Goal: Information Seeking & Learning: Learn about a topic

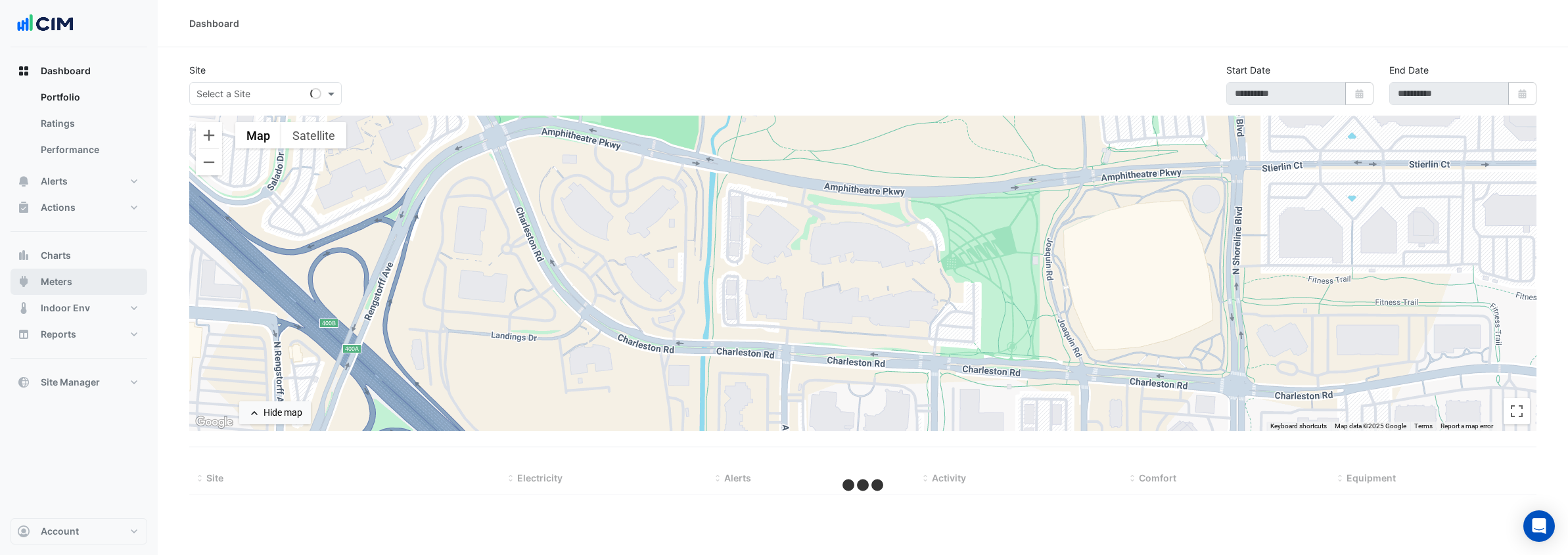
click at [88, 281] on button "Meters" at bounding box center [79, 282] width 136 height 26
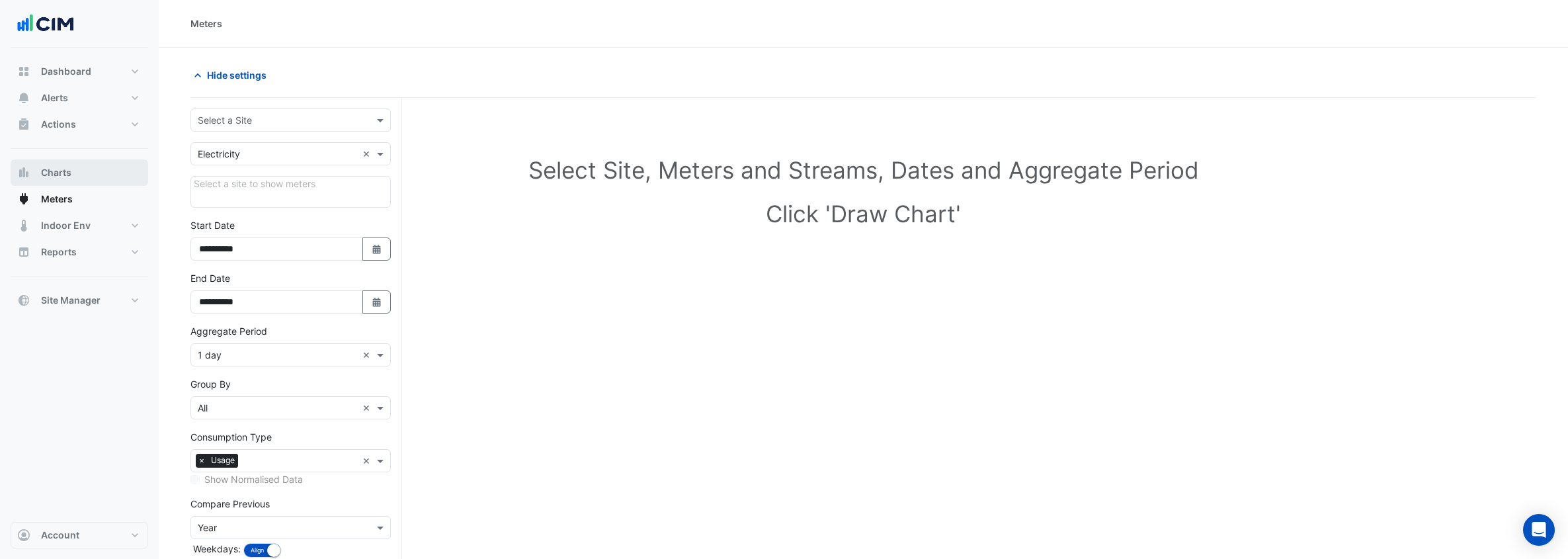
click at [103, 178] on button "Charts" at bounding box center [79, 172] width 137 height 26
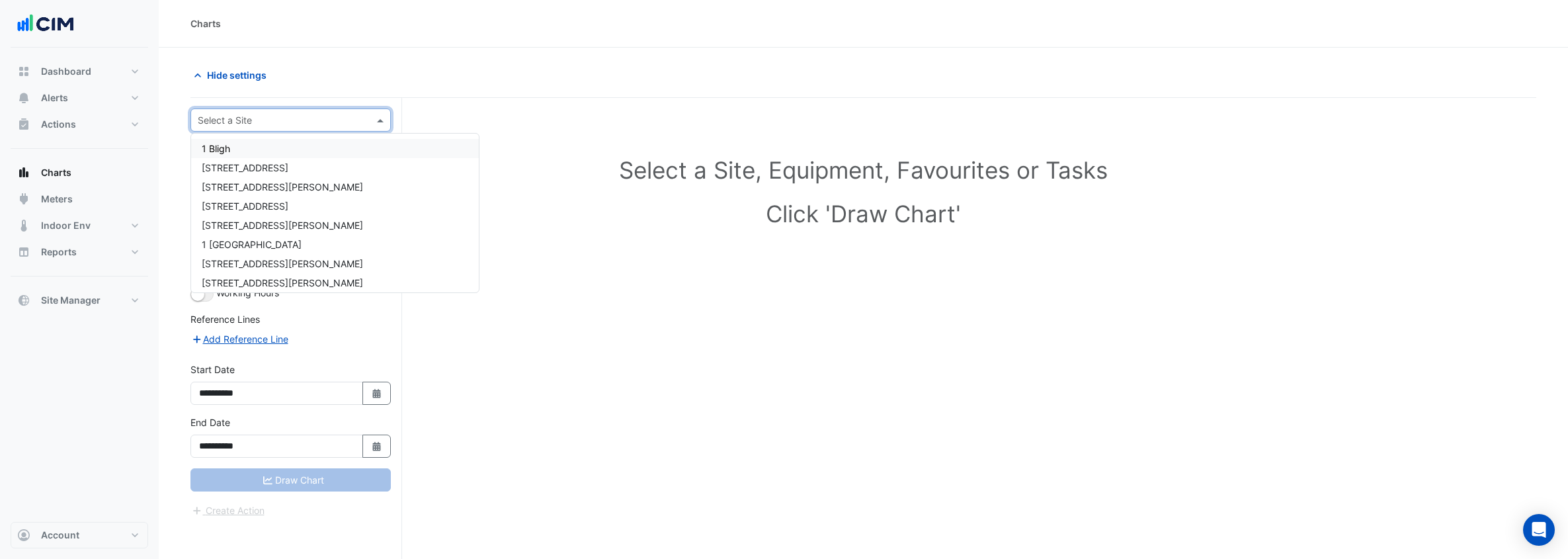
click at [290, 125] on input "text" at bounding box center [277, 120] width 159 height 14
type input "**"
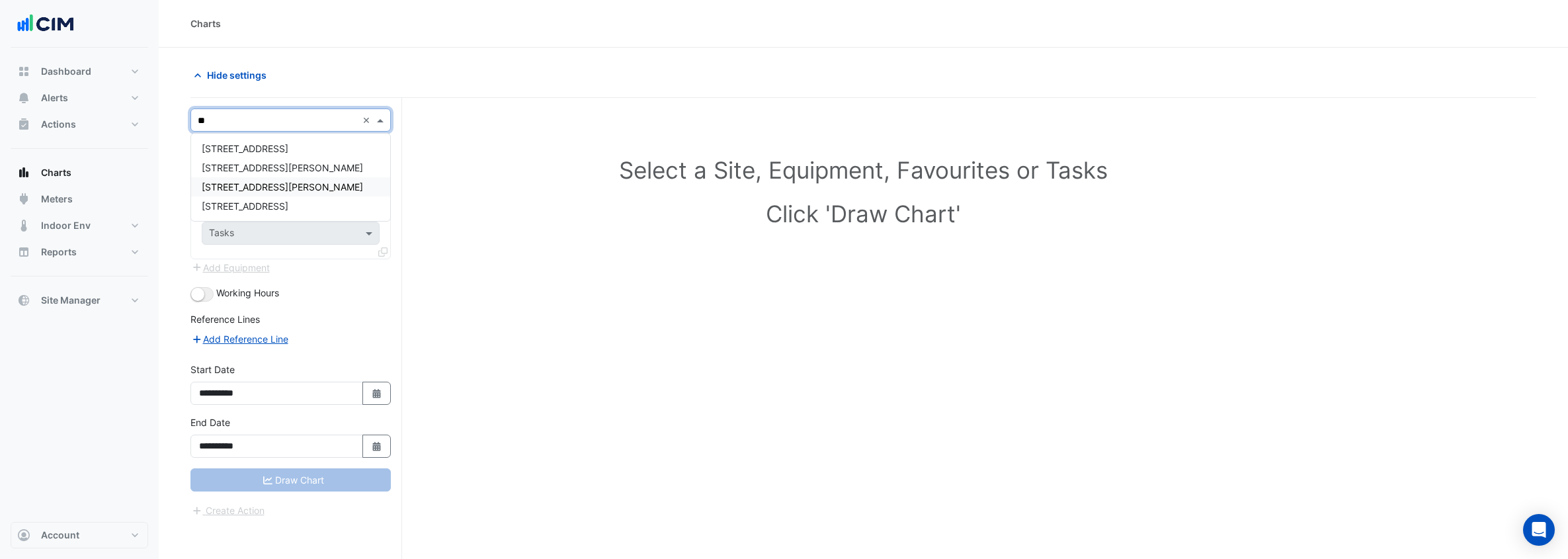
click at [312, 182] on div "[STREET_ADDRESS][PERSON_NAME]" at bounding box center [290, 186] width 199 height 19
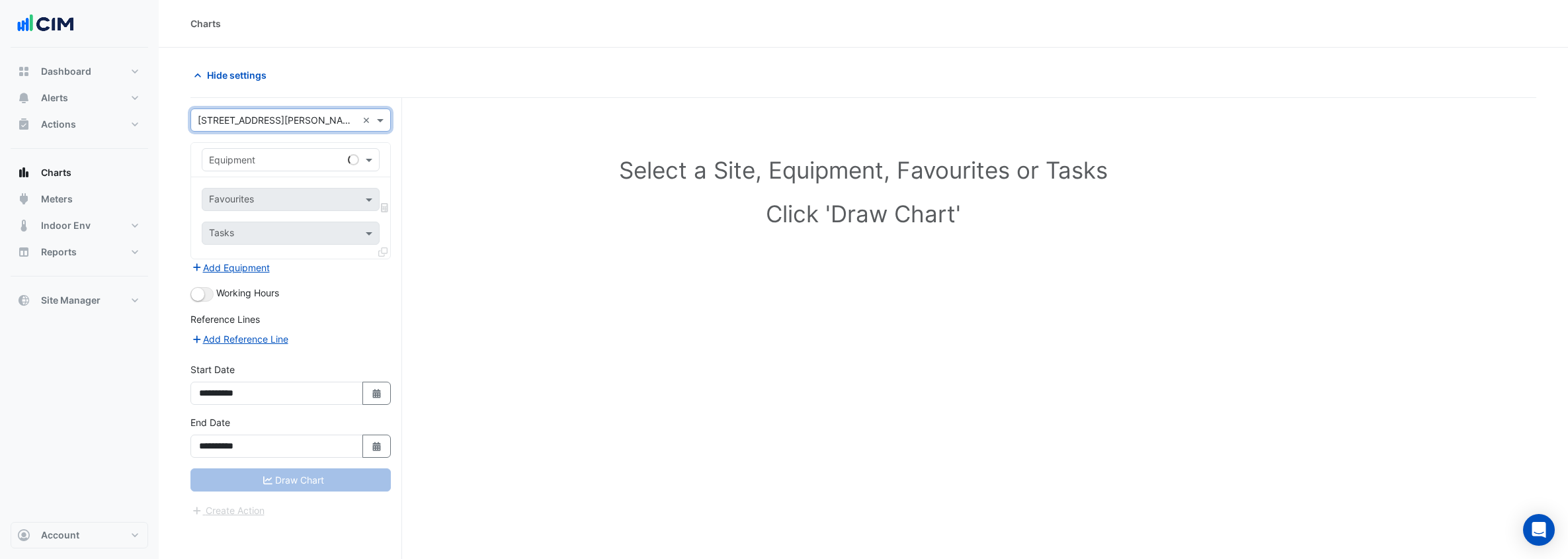
click at [312, 169] on div "Equipment" at bounding box center [291, 159] width 178 height 23
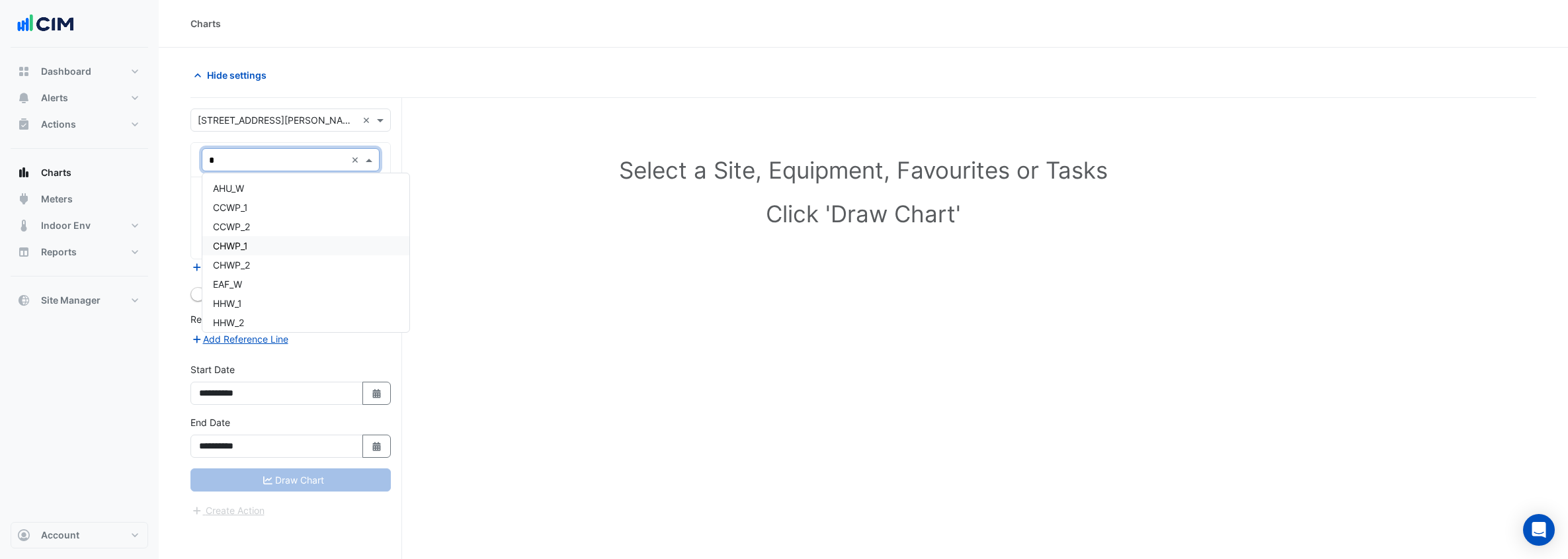
type input "**"
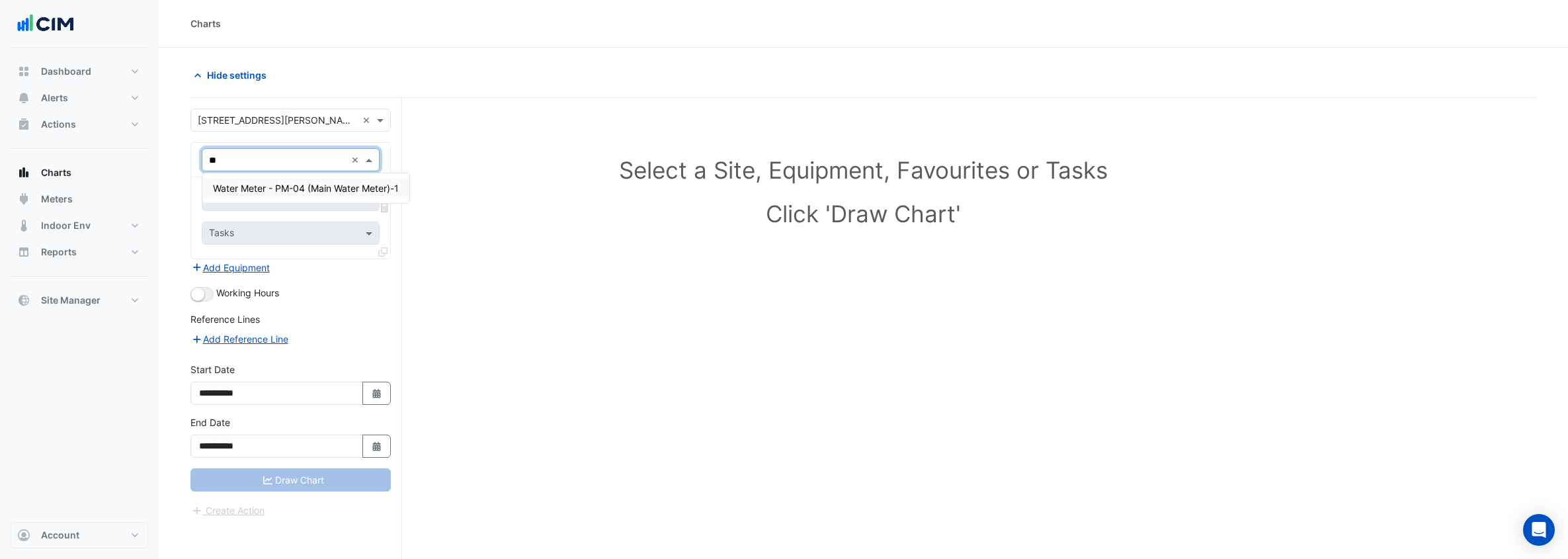
click at [307, 193] on span "Water Meter - PM-04 (Main Water Meter)-1" at bounding box center [305, 188] width 185 height 11
click at [312, 196] on input "text" at bounding box center [275, 200] width 134 height 14
click at [355, 291] on div "Working Hours" at bounding box center [291, 293] width 200 height 15
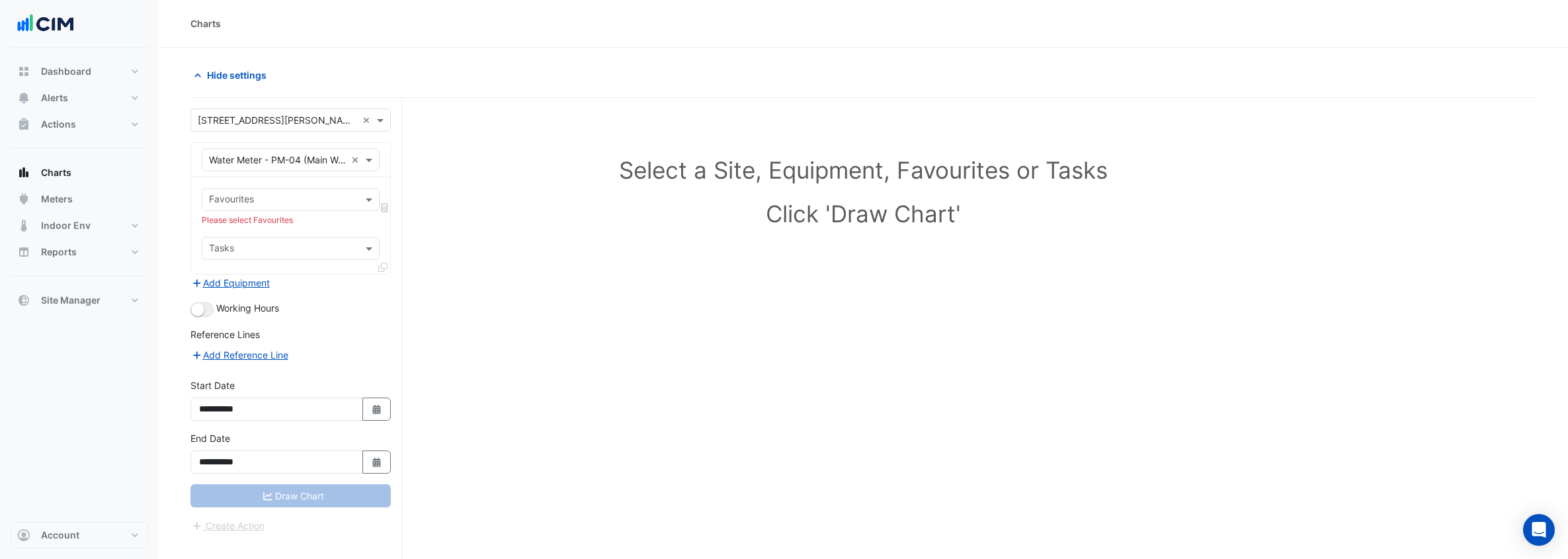
click at [325, 220] on div "Please select Favourites" at bounding box center [291, 220] width 178 height 12
click at [324, 202] on input "text" at bounding box center [283, 200] width 148 height 14
click at [332, 220] on div "Water Consumption Final Substituted" at bounding box center [293, 227] width 181 height 19
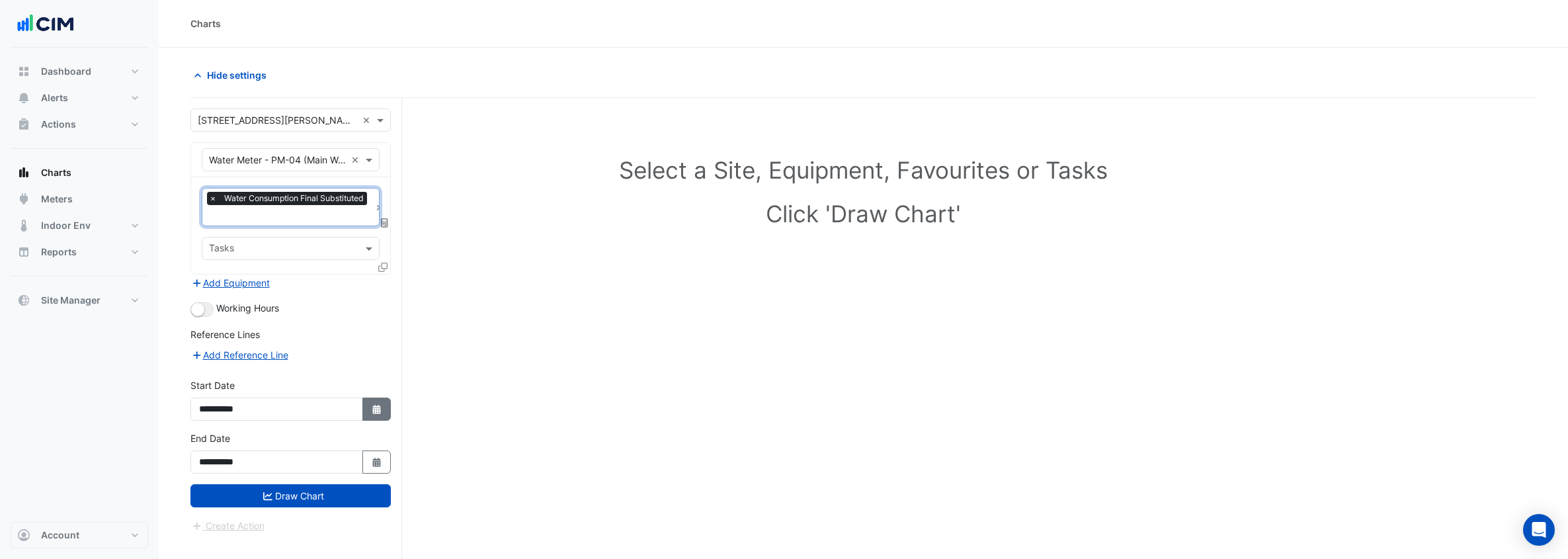
click at [373, 411] on icon "button" at bounding box center [376, 409] width 8 height 9
select select "*"
select select "****"
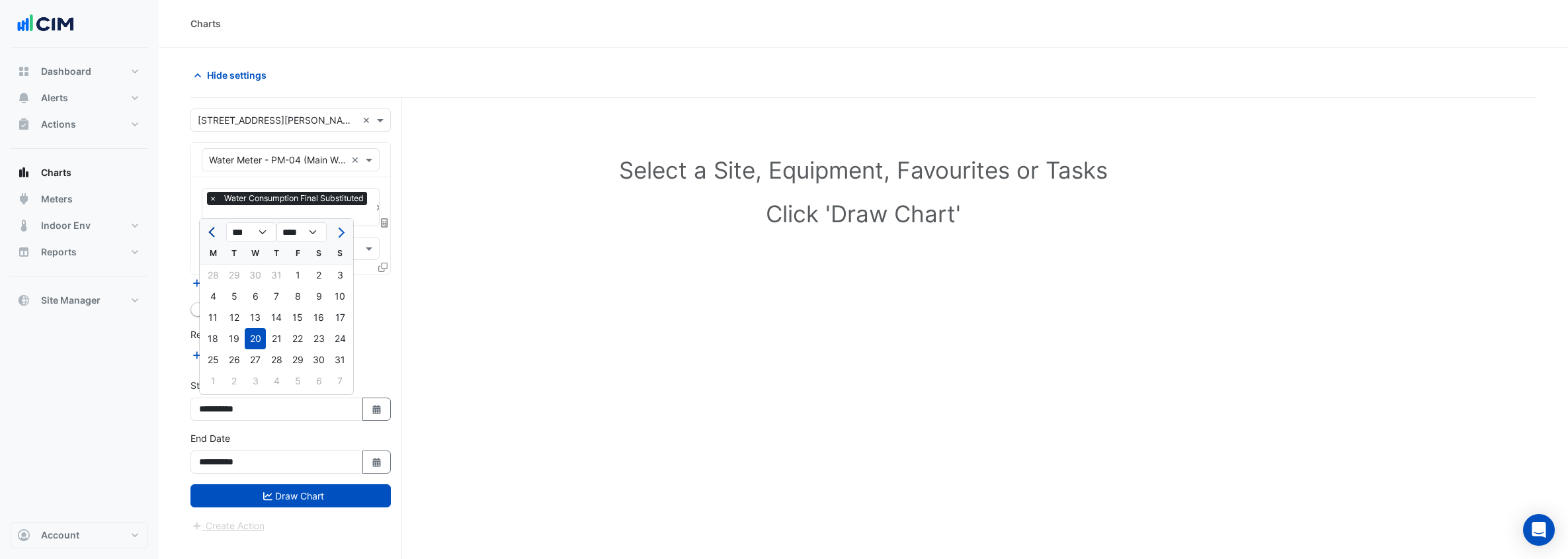
click at [212, 233] on span "Previous month" at bounding box center [213, 232] width 10 height 10
select select "*"
click at [242, 272] on div "1" at bounding box center [234, 275] width 21 height 21
type input "**********"
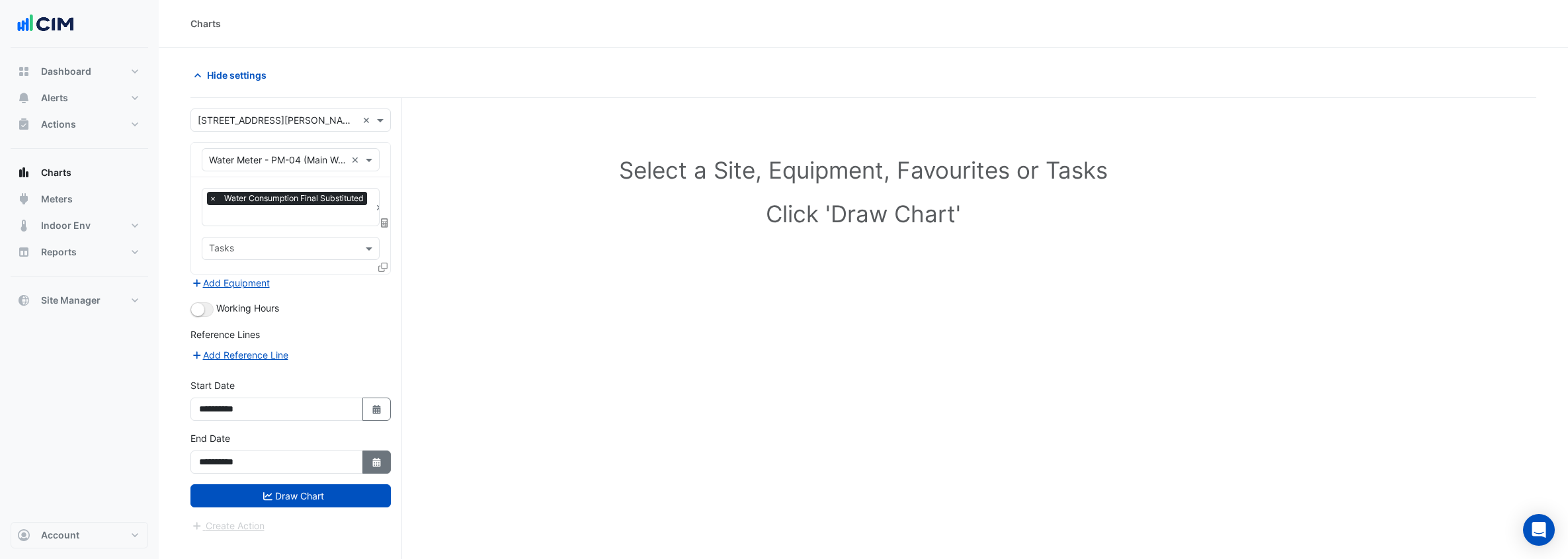
click at [375, 457] on icon "button" at bounding box center [376, 462] width 8 height 9
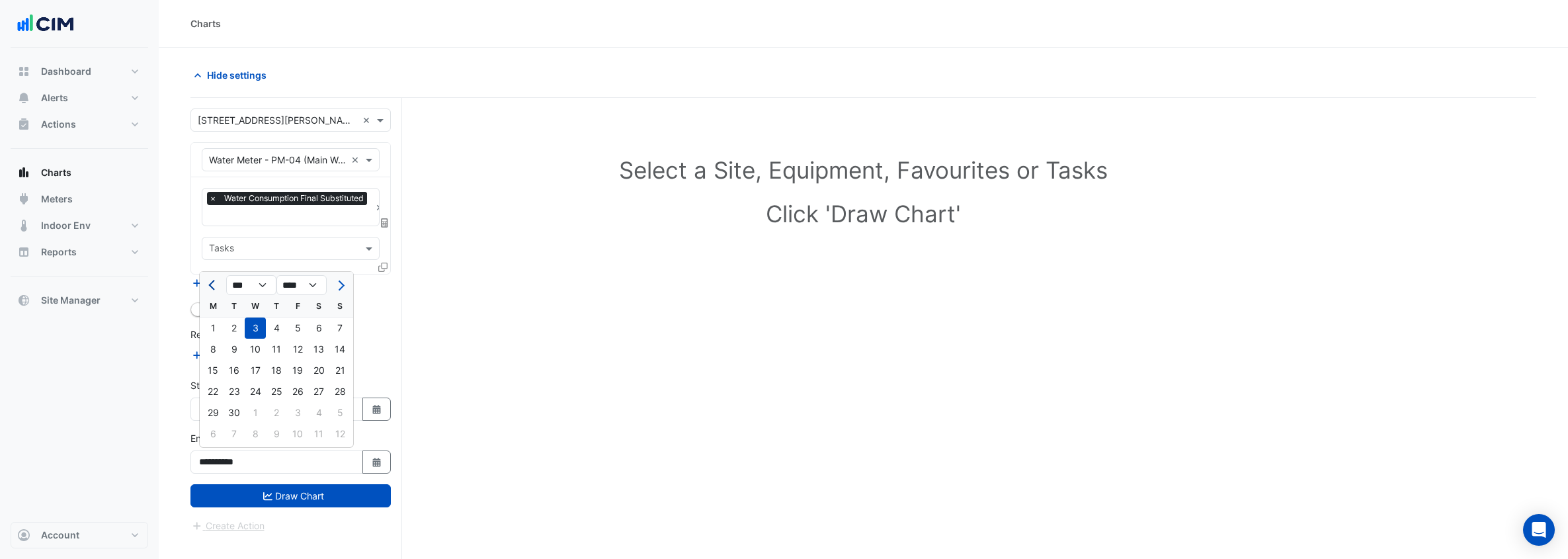
click at [218, 283] on button "Previous month" at bounding box center [213, 284] width 15 height 21
select select "*"
click at [348, 411] on div "31" at bounding box center [339, 412] width 21 height 21
type input "**********"
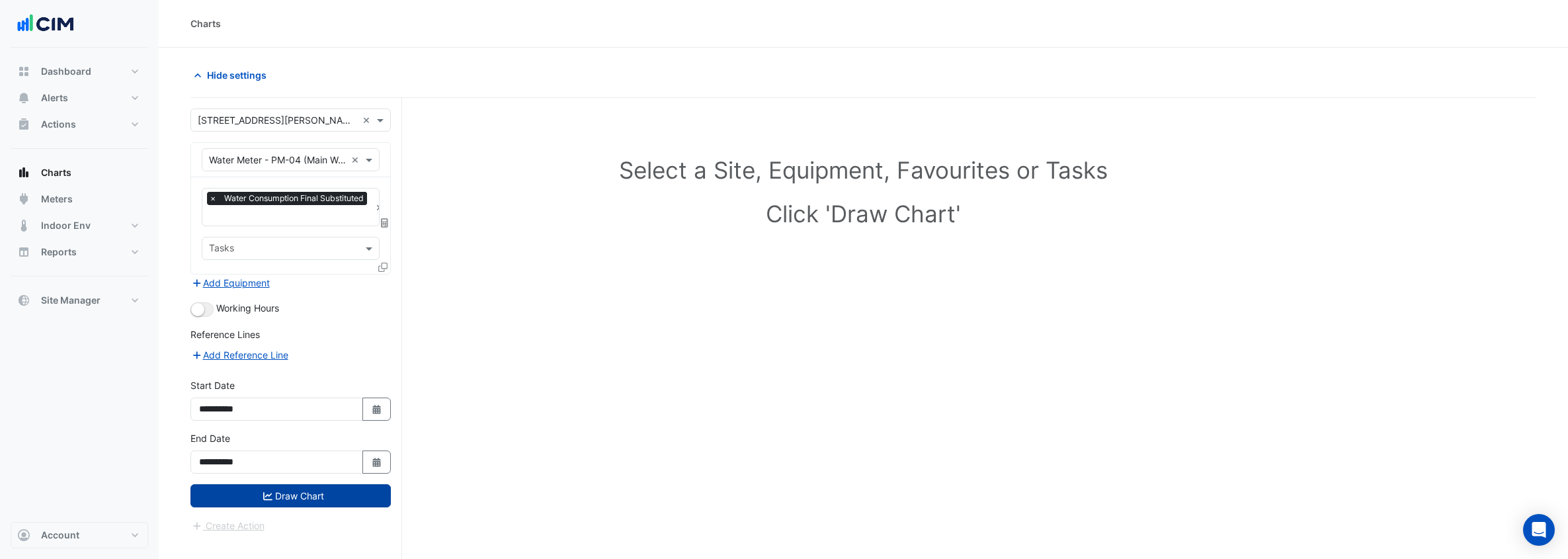
click at [352, 490] on button "Draw Chart" at bounding box center [291, 494] width 200 height 23
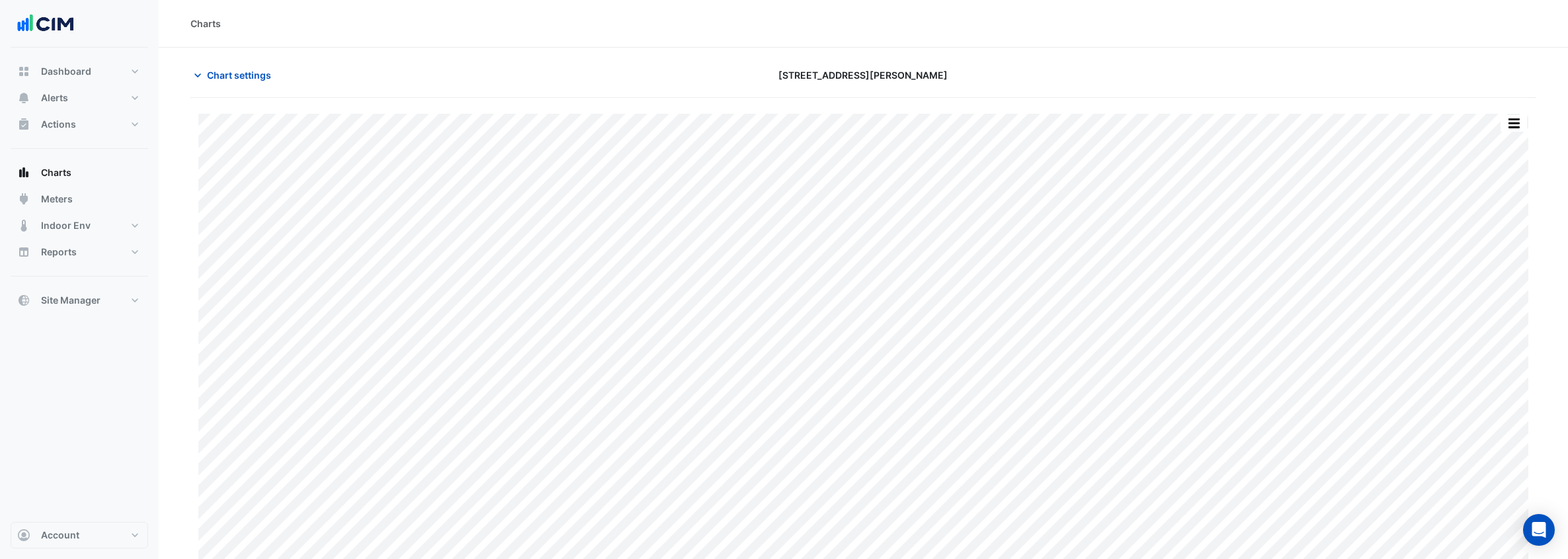
click at [1568, 294] on html "Charts Chart settings 99 Georgiana Terrace Print Save as JPEG Save as PNG Pivot…" at bounding box center [784, 286] width 1568 height 573
click at [246, 66] on button "Chart settings" at bounding box center [235, 75] width 89 height 23
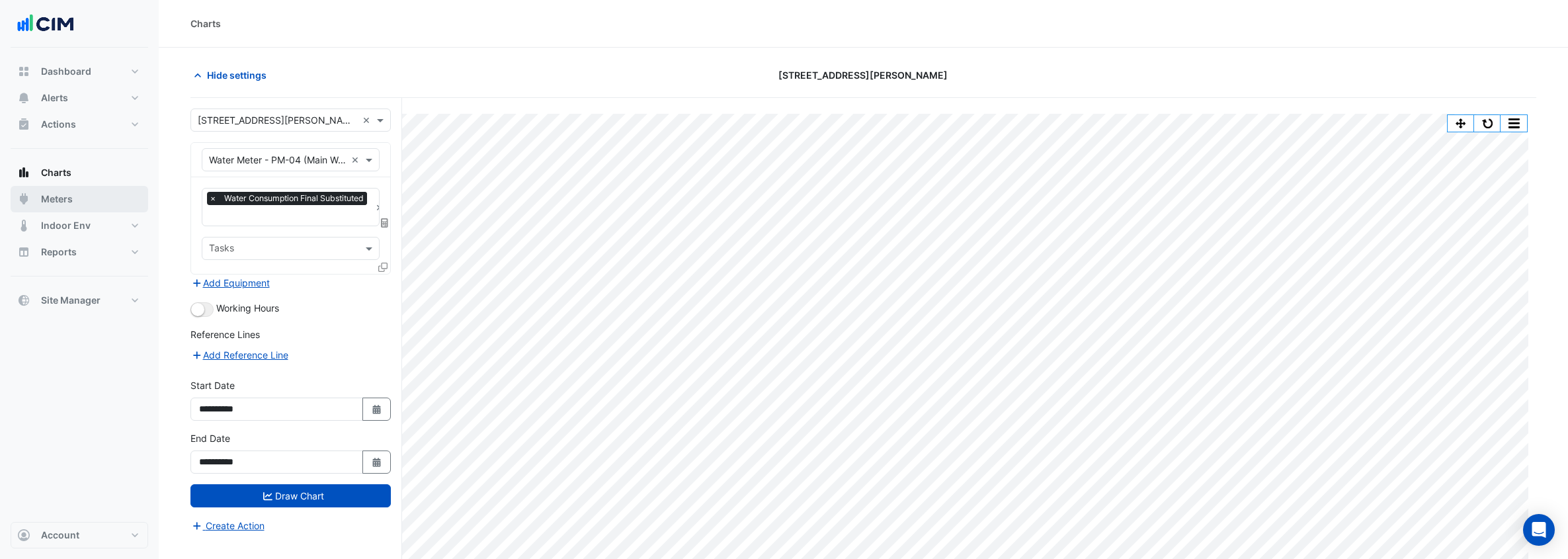
click at [87, 196] on button "Meters" at bounding box center [79, 198] width 137 height 26
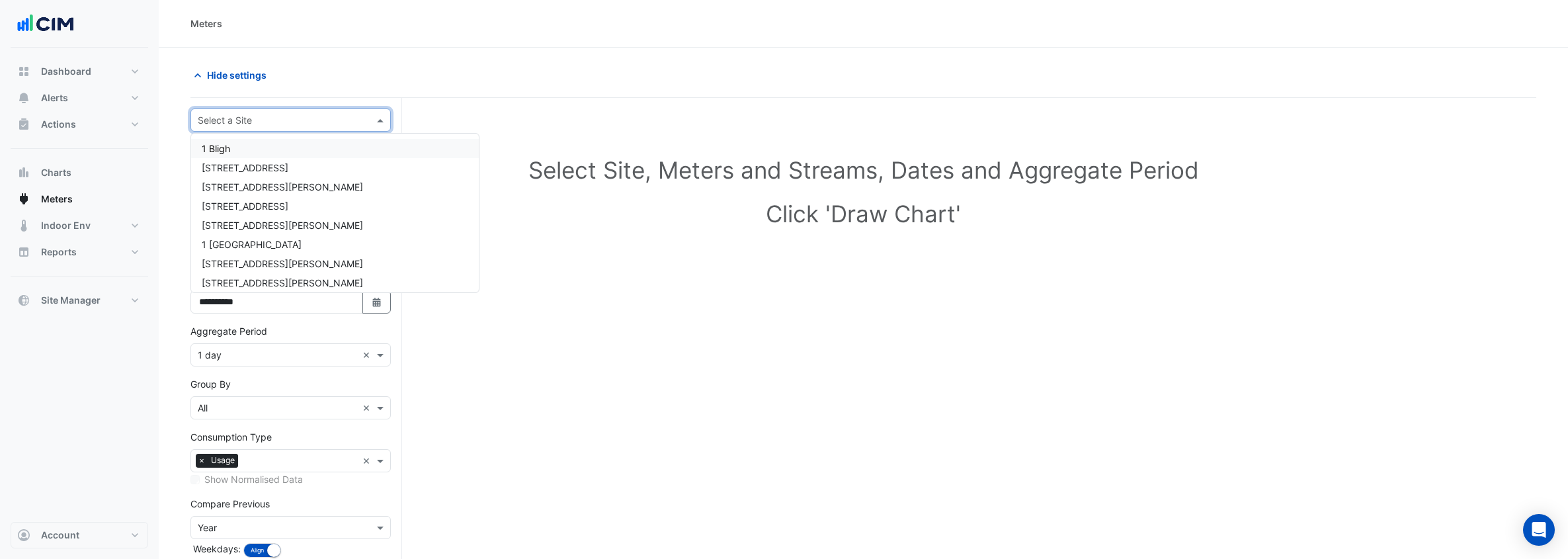
click at [296, 118] on input "text" at bounding box center [277, 120] width 159 height 14
type input "**"
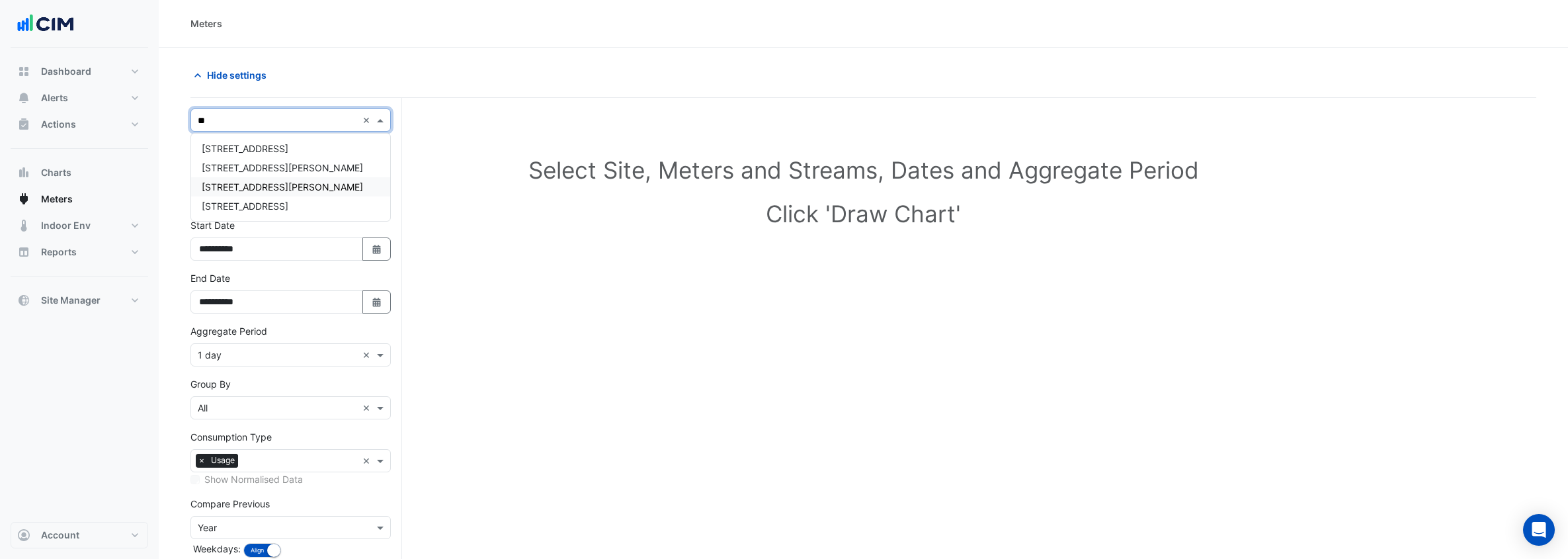
click at [307, 187] on div "[STREET_ADDRESS][PERSON_NAME]" at bounding box center [290, 186] width 199 height 19
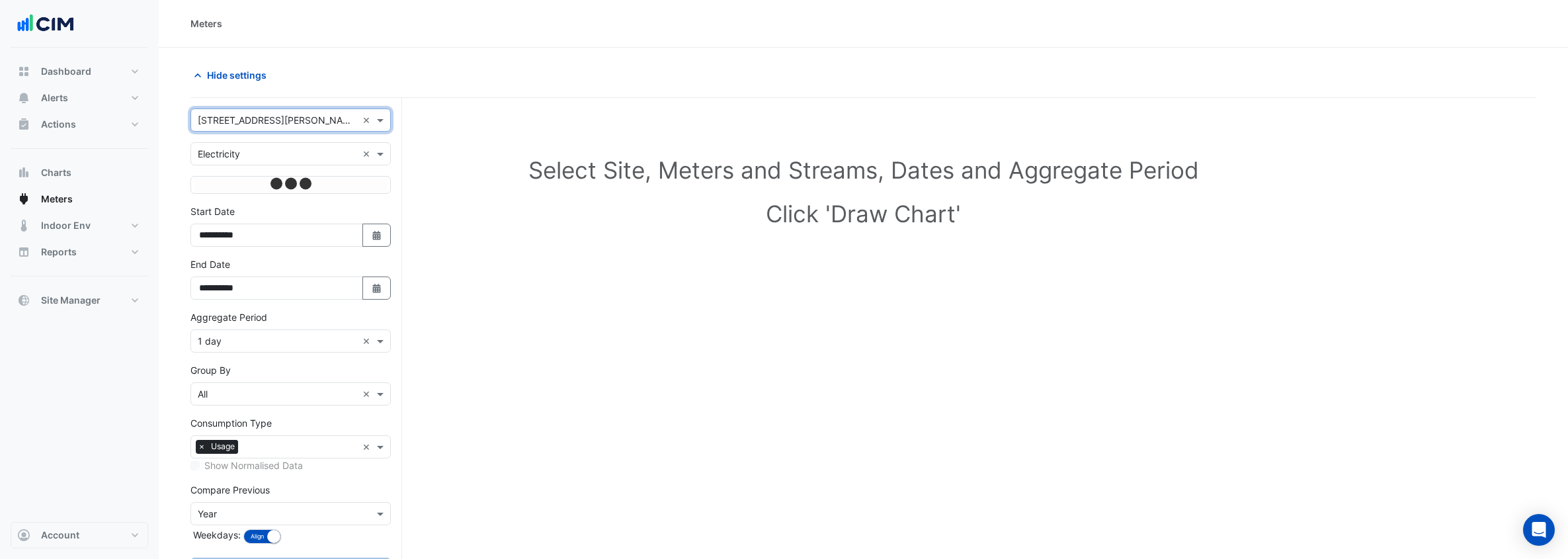
click at [302, 158] on input "text" at bounding box center [277, 154] width 159 height 14
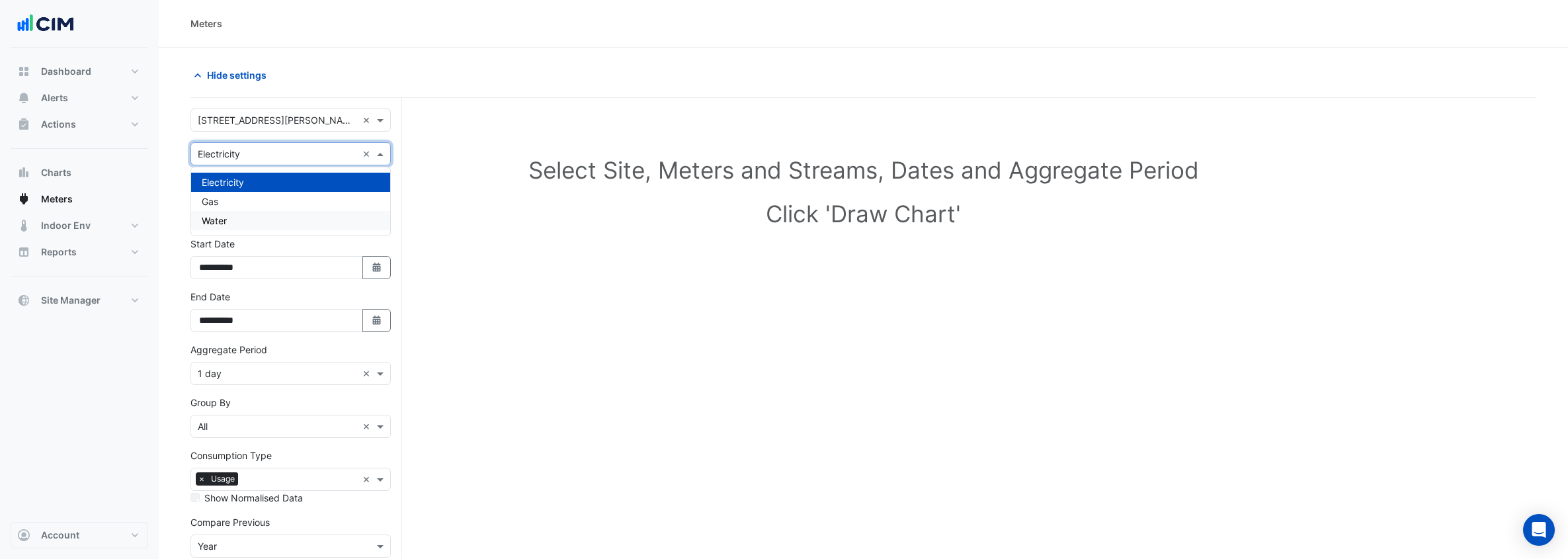
click at [306, 222] on div "Water" at bounding box center [290, 220] width 199 height 19
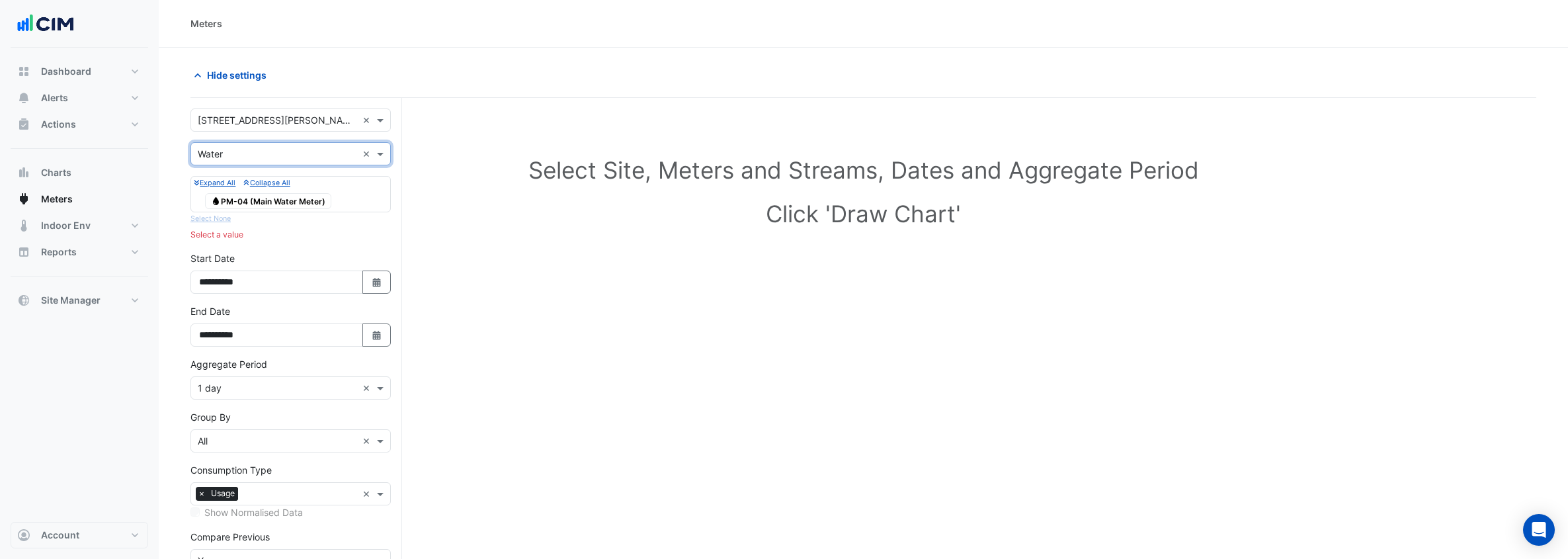
click at [314, 203] on span "Water PM-04 (Main Water Meter)" at bounding box center [268, 200] width 126 height 15
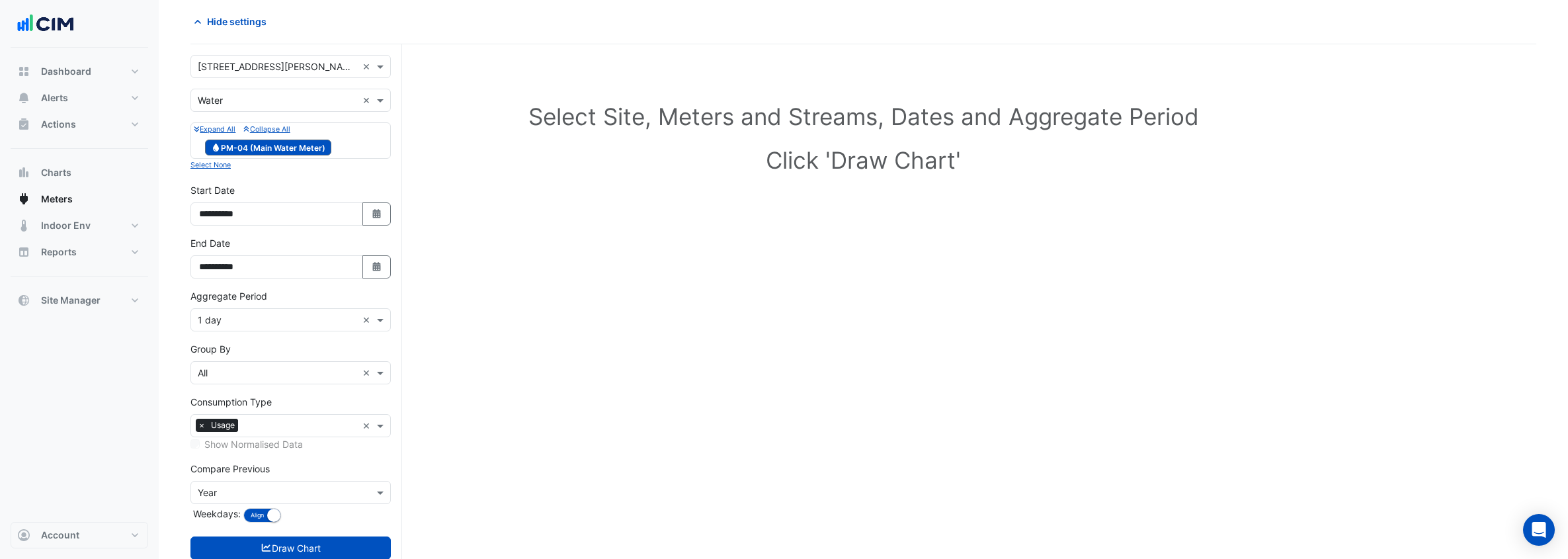
scroll to position [91, 0]
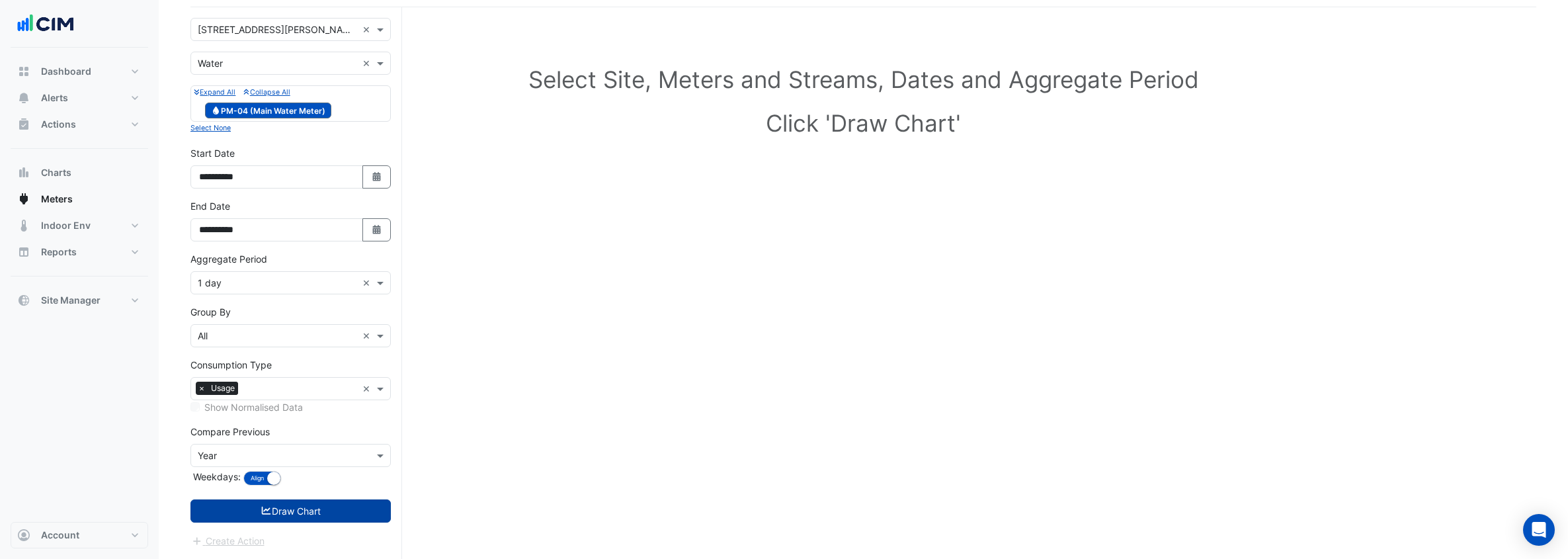
click at [315, 513] on button "Draw Chart" at bounding box center [291, 510] width 200 height 23
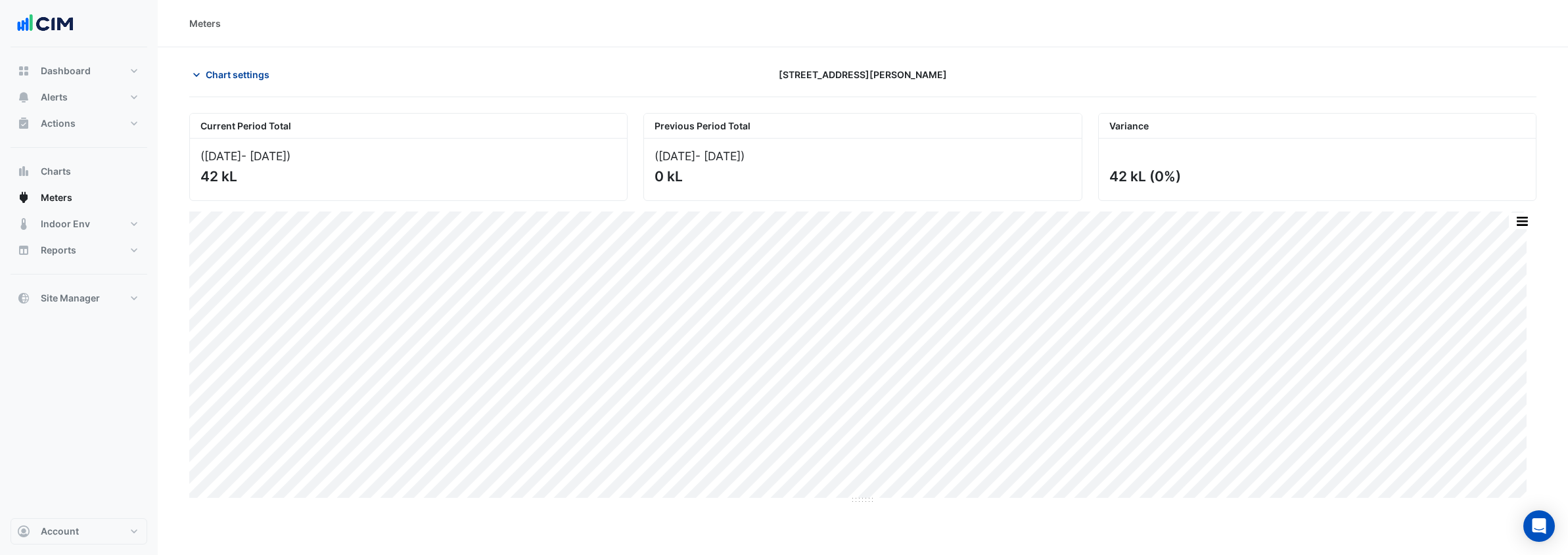
click at [224, 71] on span "Chart settings" at bounding box center [238, 74] width 64 height 14
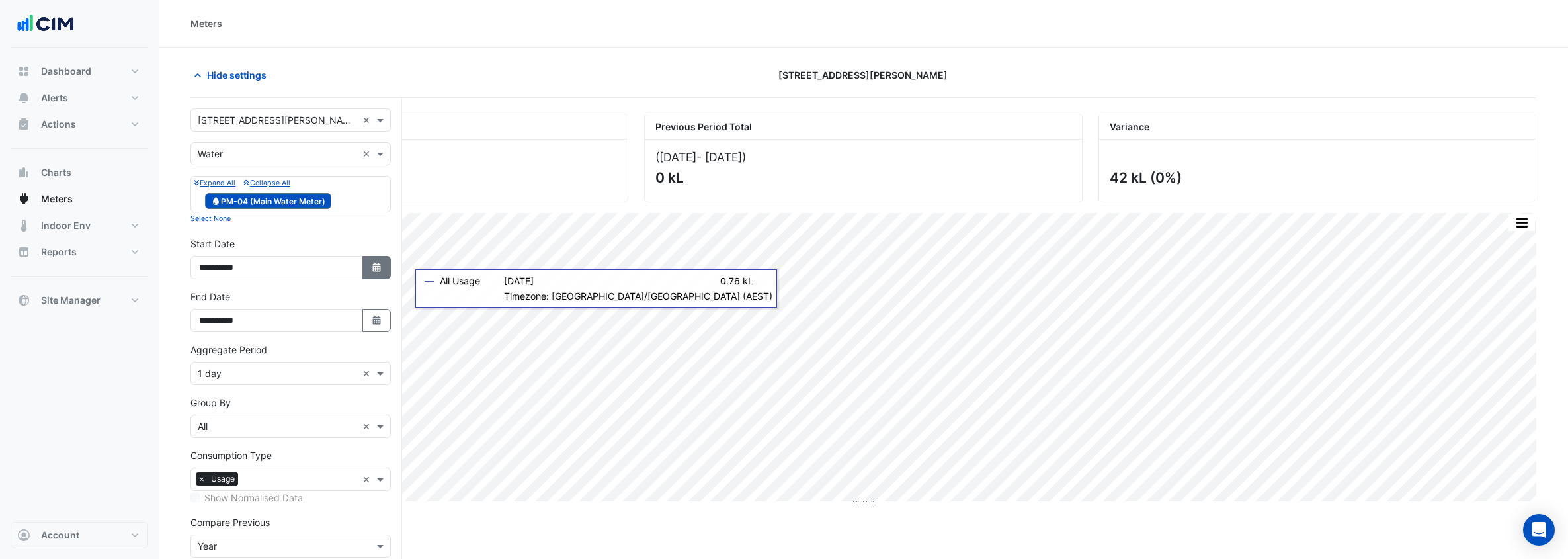
click at [367, 264] on button "Select Date" at bounding box center [377, 267] width 29 height 23
select select "*"
select select "****"
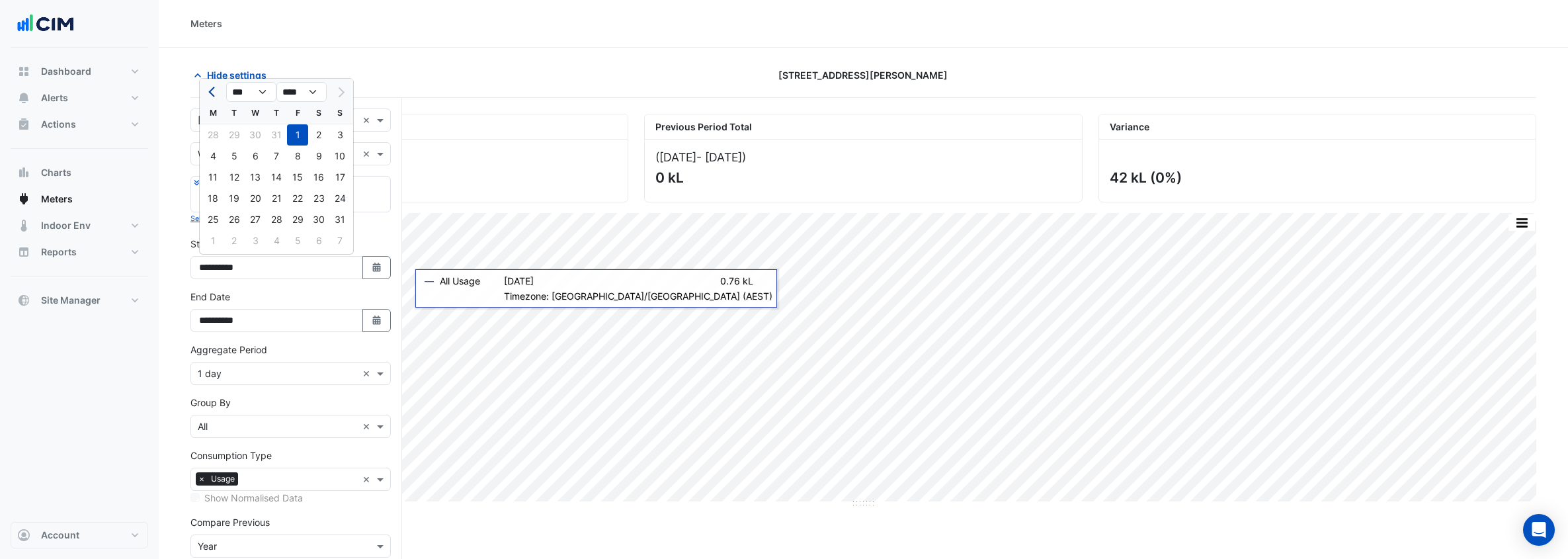
click at [213, 97] on button "Previous month" at bounding box center [213, 91] width 15 height 21
select select "*"
click at [240, 129] on div "1" at bounding box center [234, 135] width 21 height 21
type input "**********"
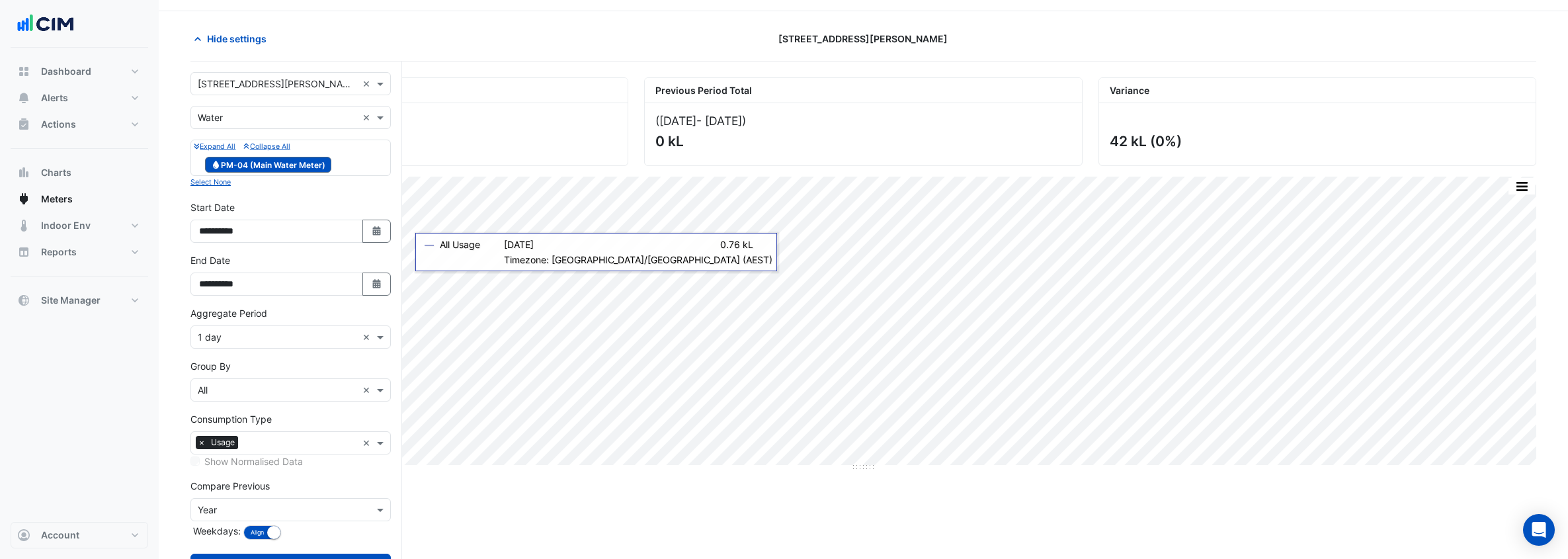
scroll to position [91, 0]
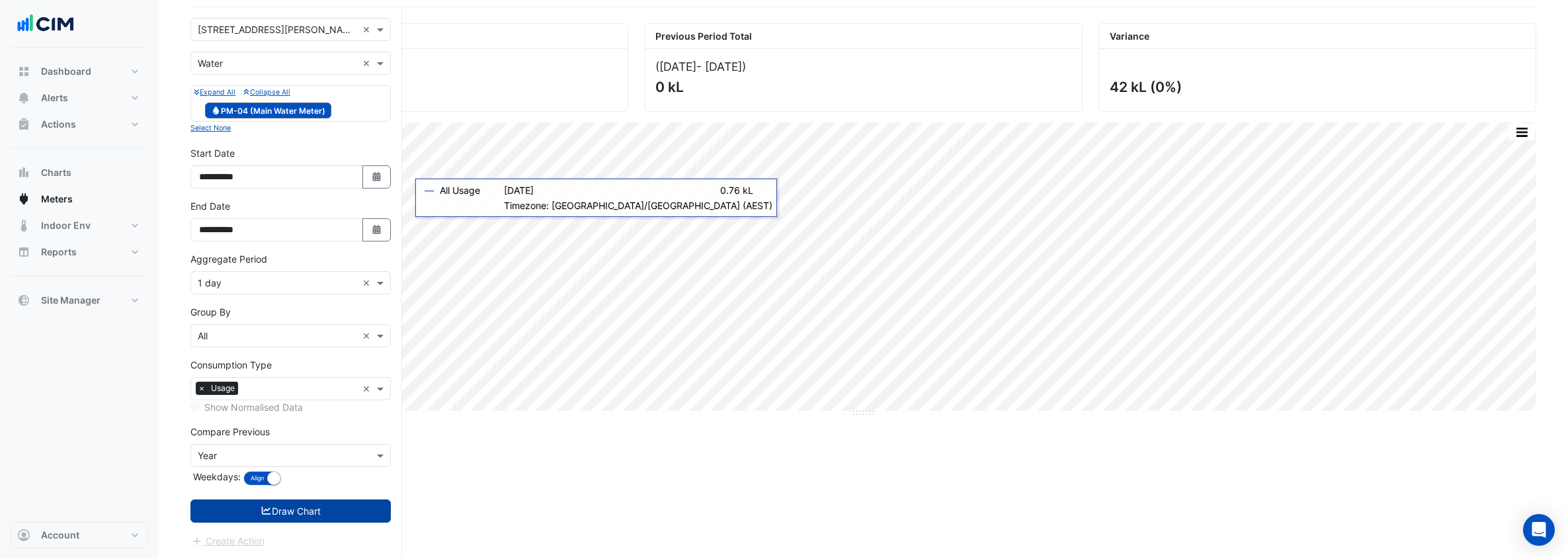
click at [363, 508] on button "Draw Chart" at bounding box center [291, 510] width 200 height 23
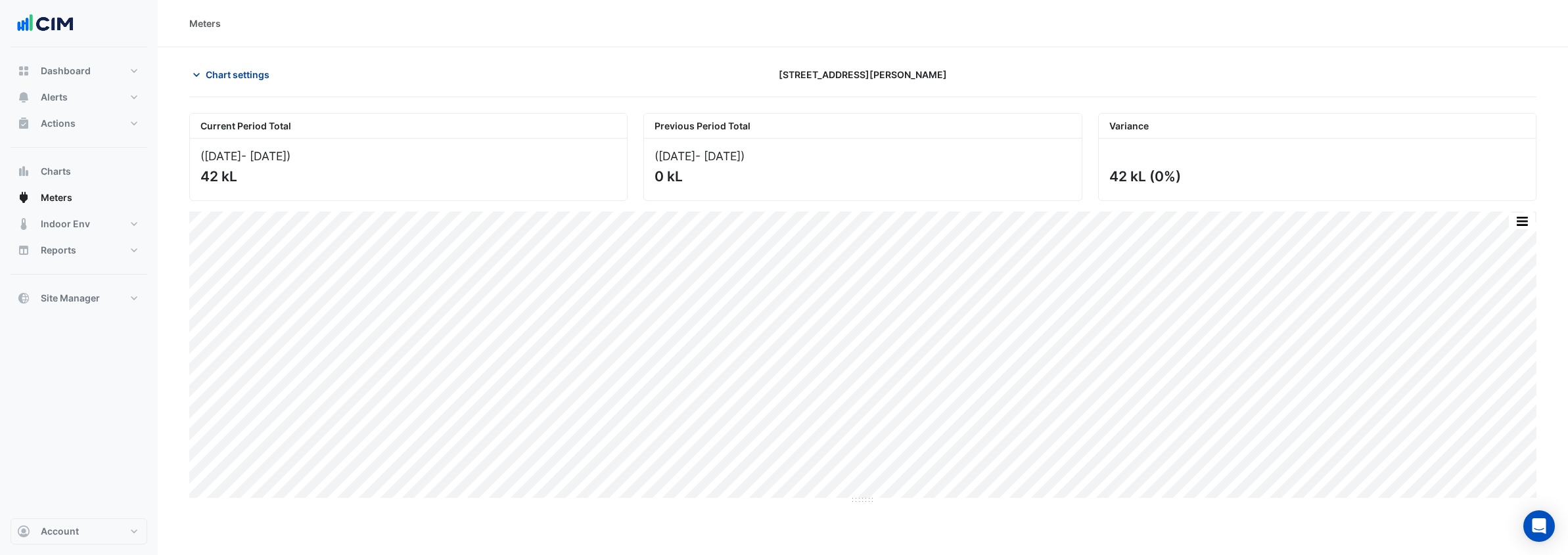
click at [234, 77] on span "Chart settings" at bounding box center [238, 74] width 64 height 14
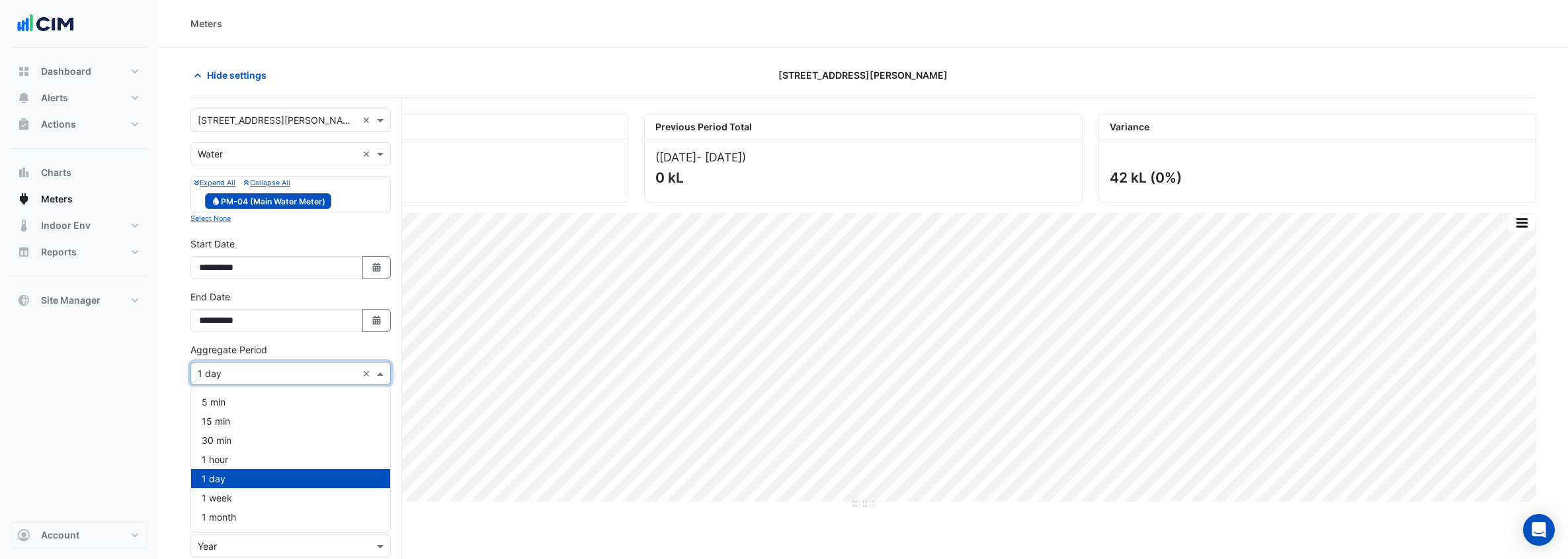
click at [336, 369] on input "text" at bounding box center [277, 374] width 159 height 14
click at [335, 457] on div "1 hour" at bounding box center [290, 459] width 199 height 19
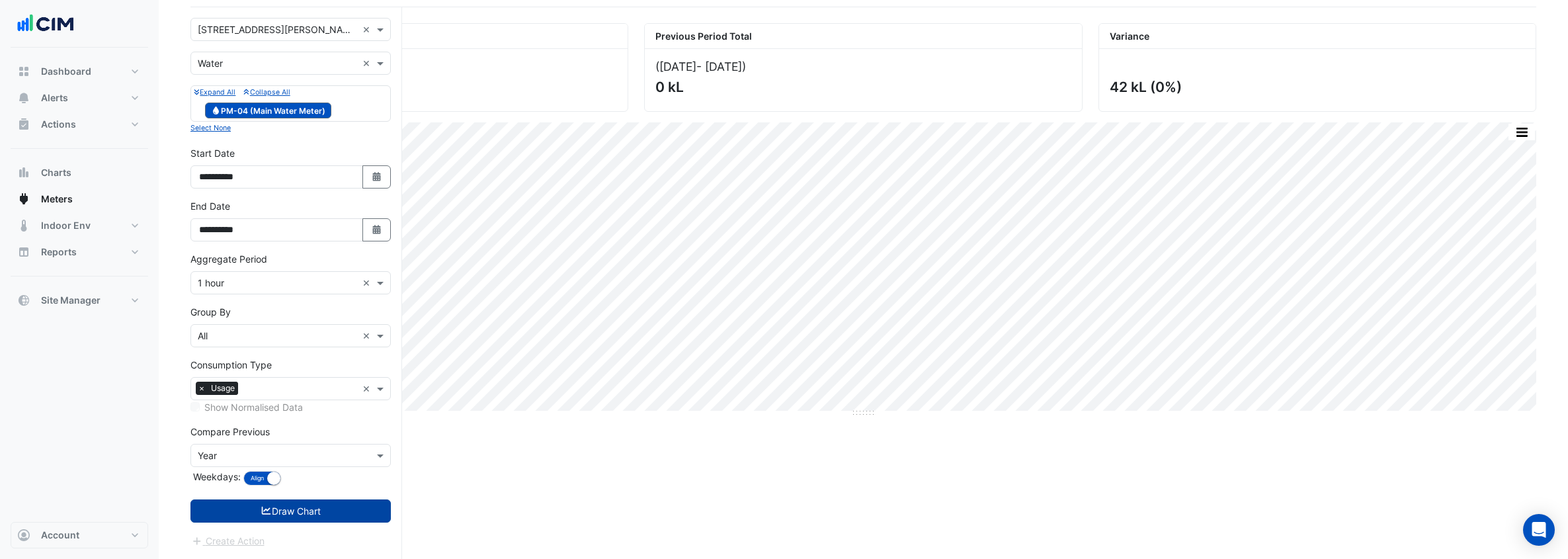
click at [316, 515] on button "Draw Chart" at bounding box center [291, 510] width 200 height 23
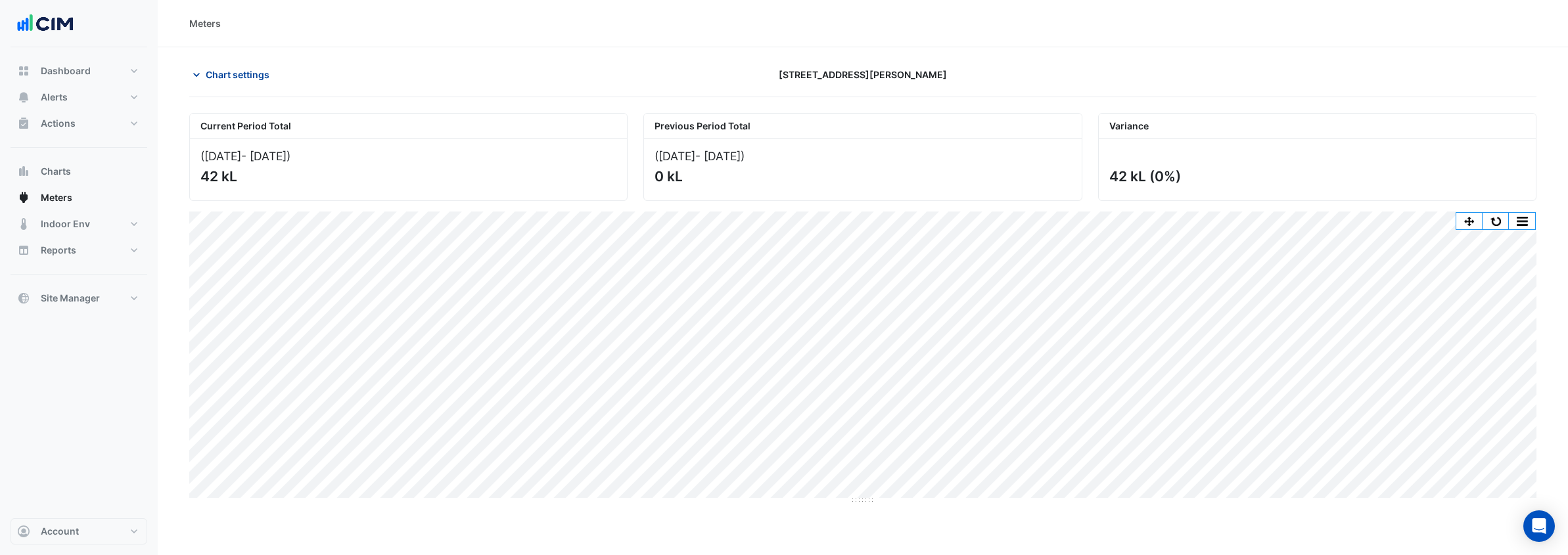
click at [228, 72] on span "Chart settings" at bounding box center [238, 74] width 64 height 14
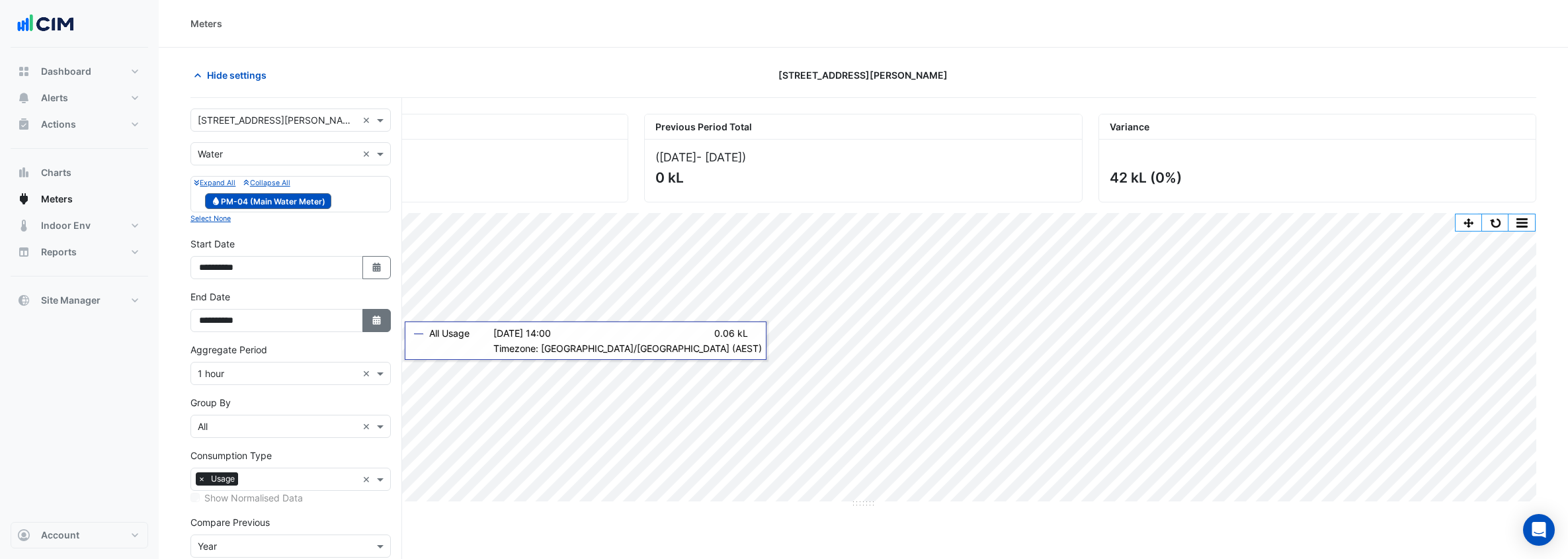
click at [382, 316] on button "Select Date" at bounding box center [377, 320] width 29 height 23
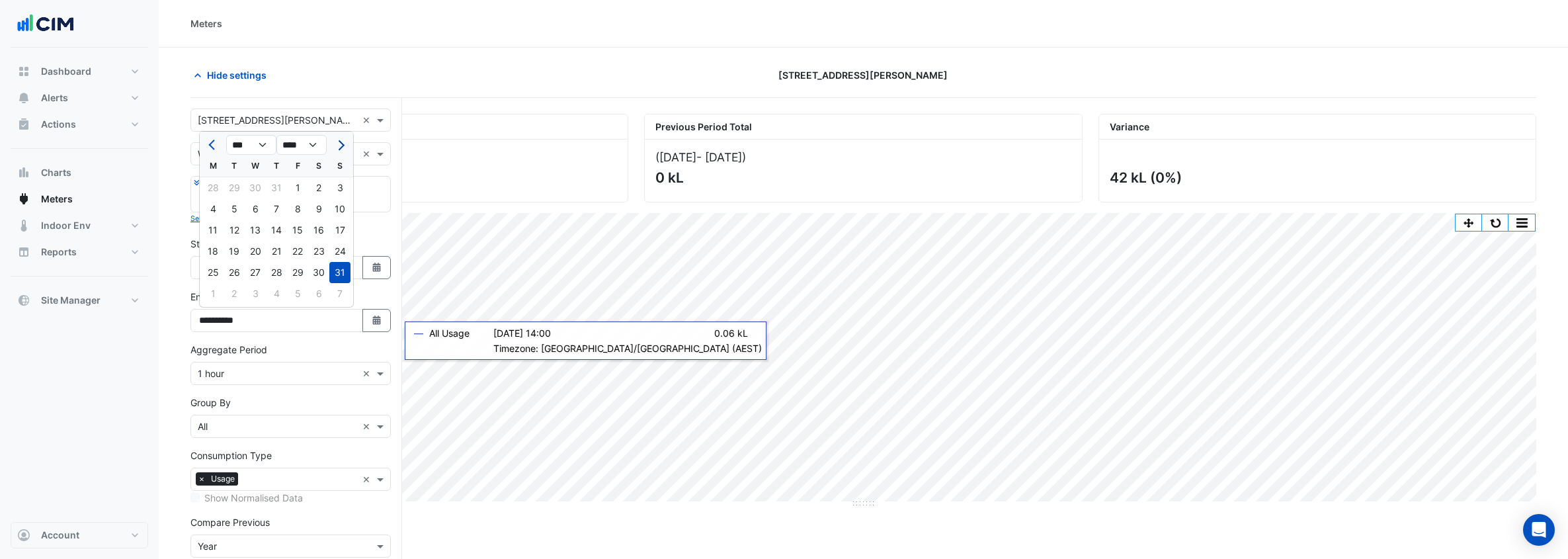
click at [344, 143] on button "Next month" at bounding box center [339, 145] width 15 height 21
select select "*"
click at [244, 186] on div "2" at bounding box center [234, 187] width 21 height 21
type input "**********"
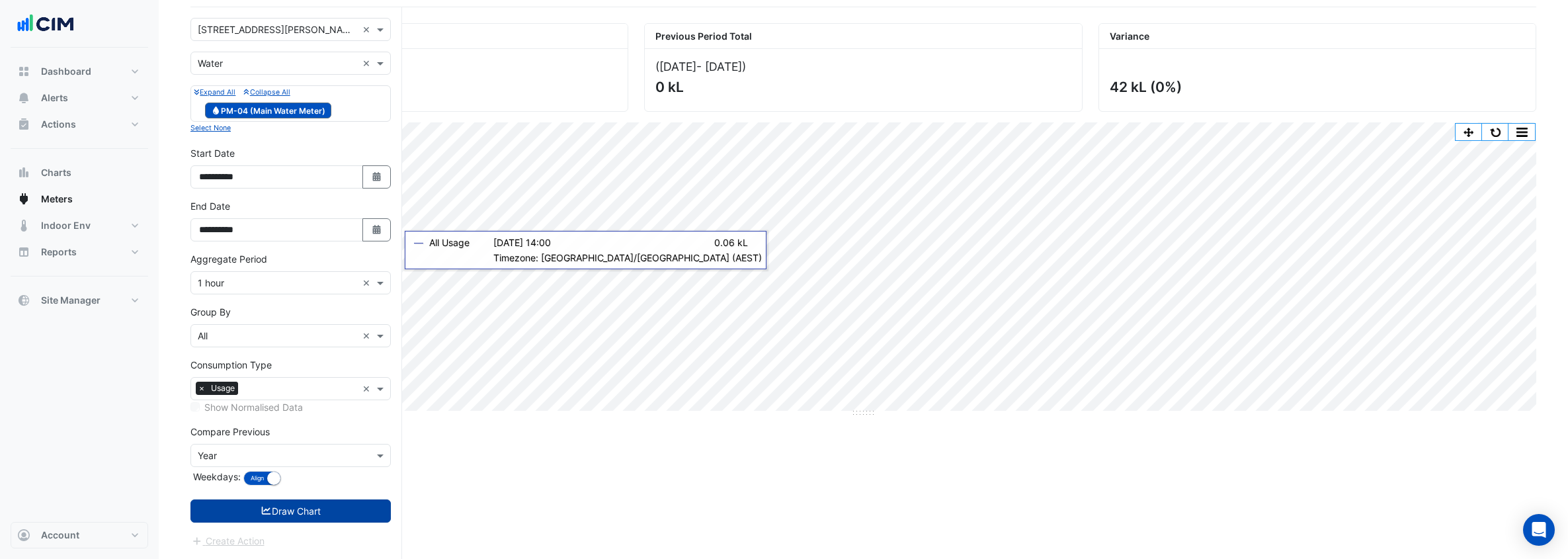
click at [319, 516] on button "Draw Chart" at bounding box center [291, 510] width 200 height 23
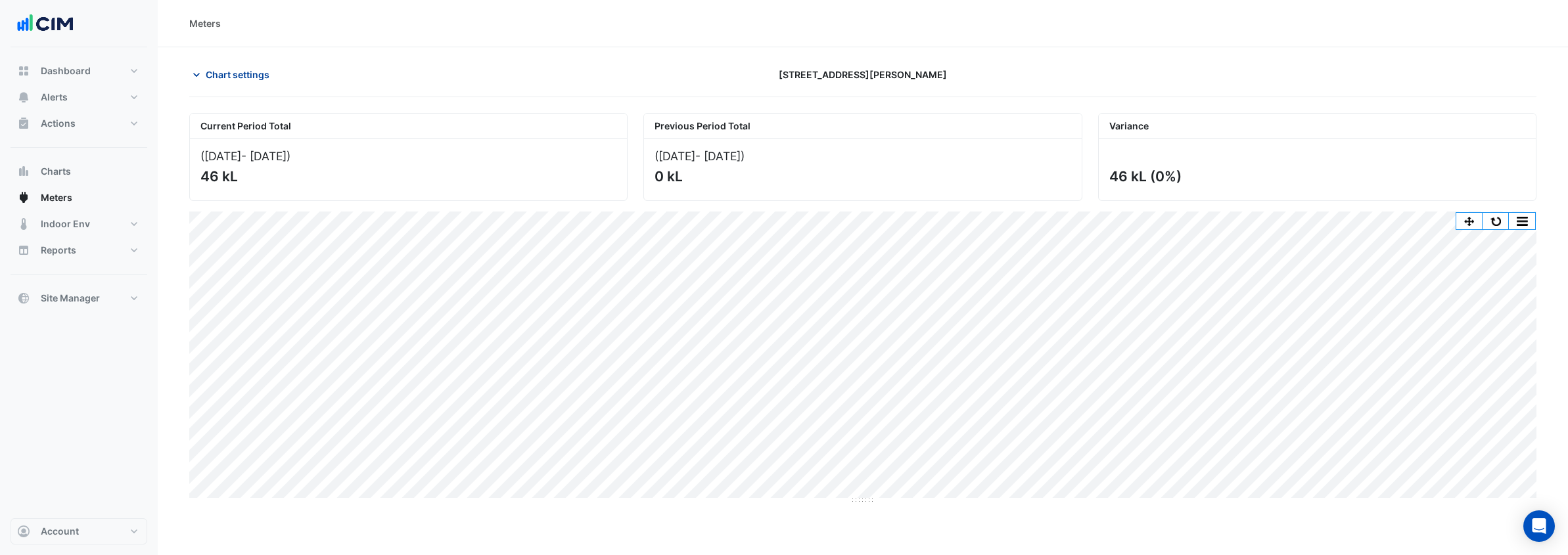
click at [238, 71] on span "Chart settings" at bounding box center [238, 74] width 64 height 14
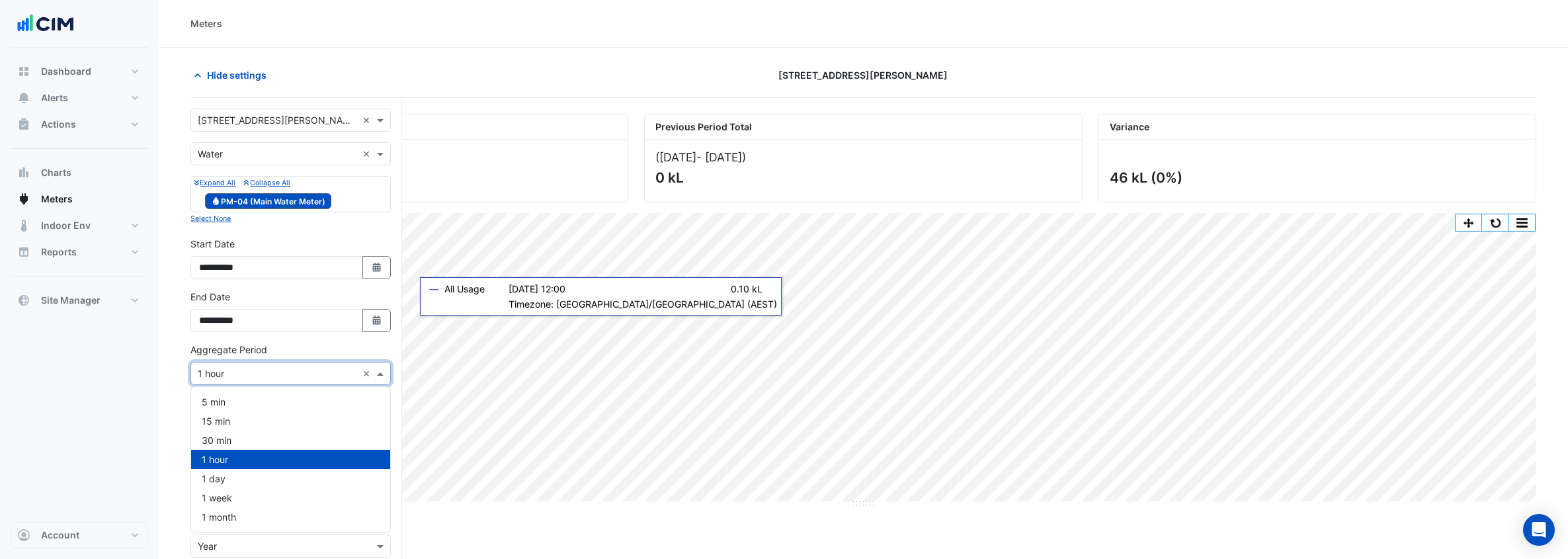
click at [290, 380] on div "Aggregate Period × 1 hour ×" at bounding box center [291, 373] width 200 height 23
click at [278, 476] on div "1 day" at bounding box center [290, 478] width 199 height 19
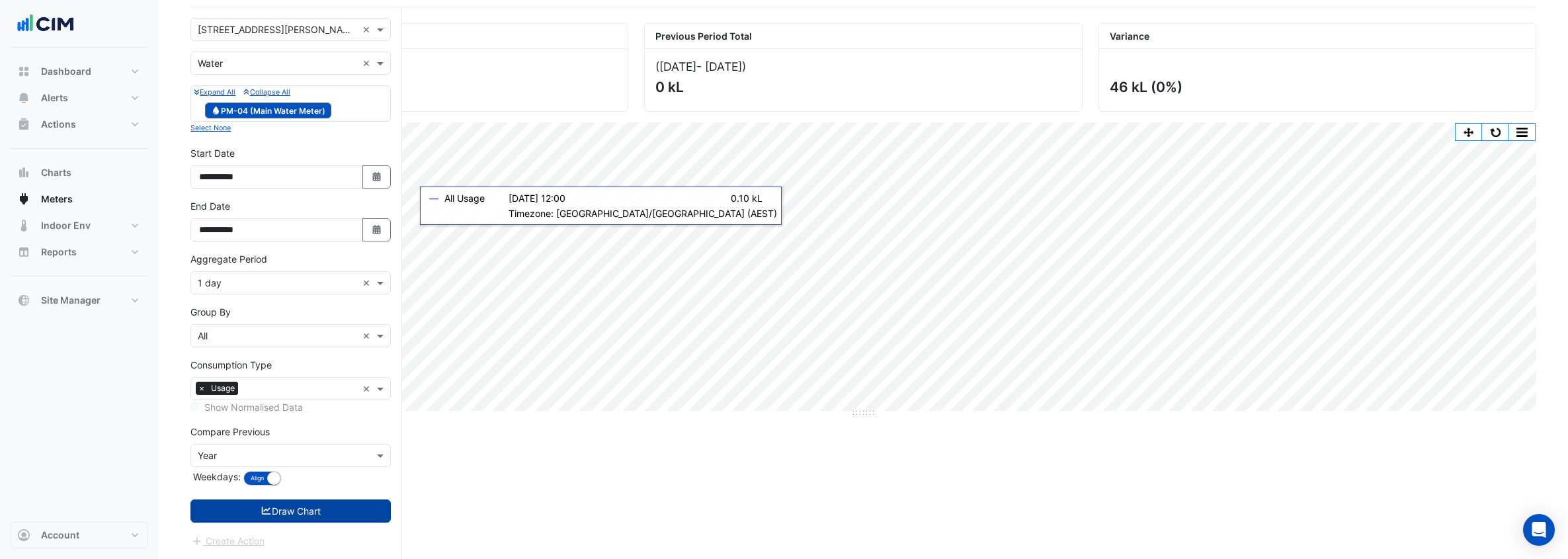
click at [285, 514] on button "Draw Chart" at bounding box center [291, 510] width 200 height 23
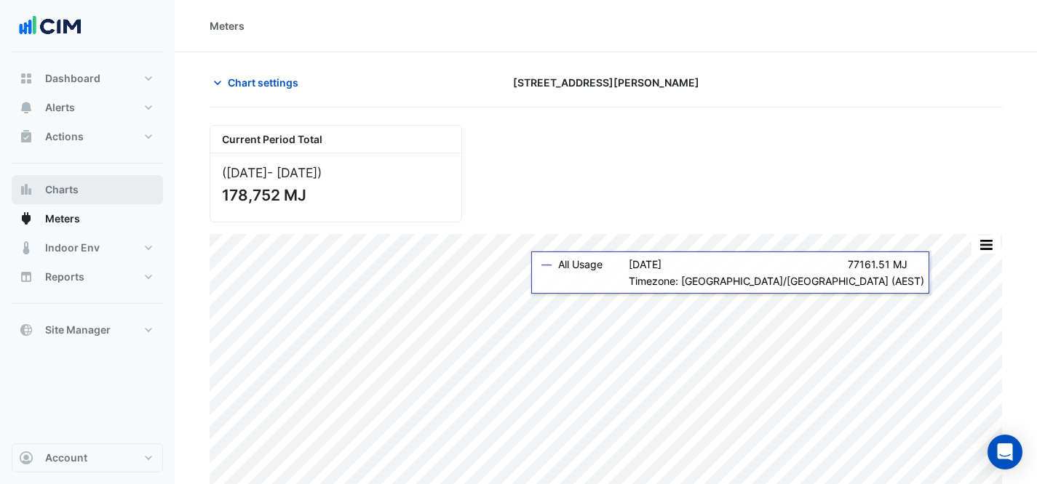
click at [33, 191] on icon "button" at bounding box center [26, 190] width 15 height 15
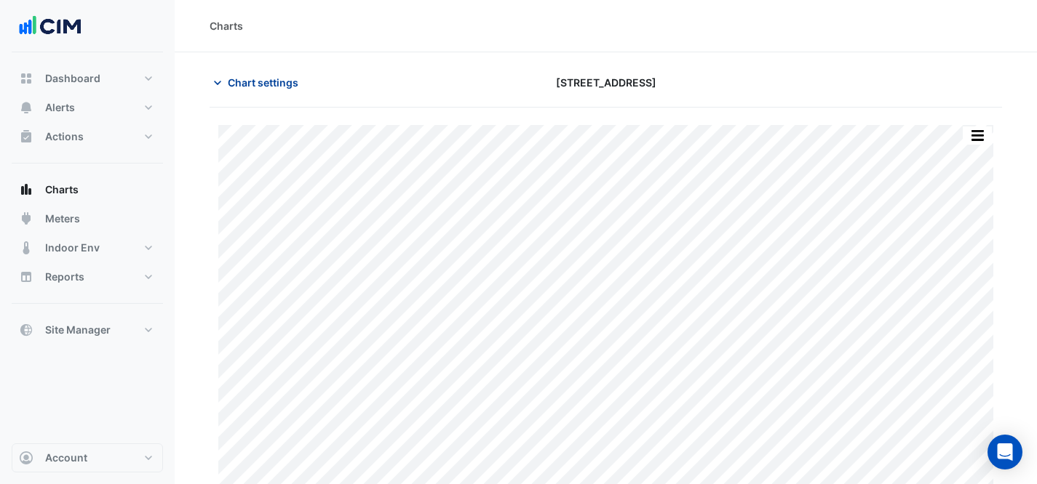
click at [294, 74] on button "Chart settings" at bounding box center [259, 82] width 98 height 25
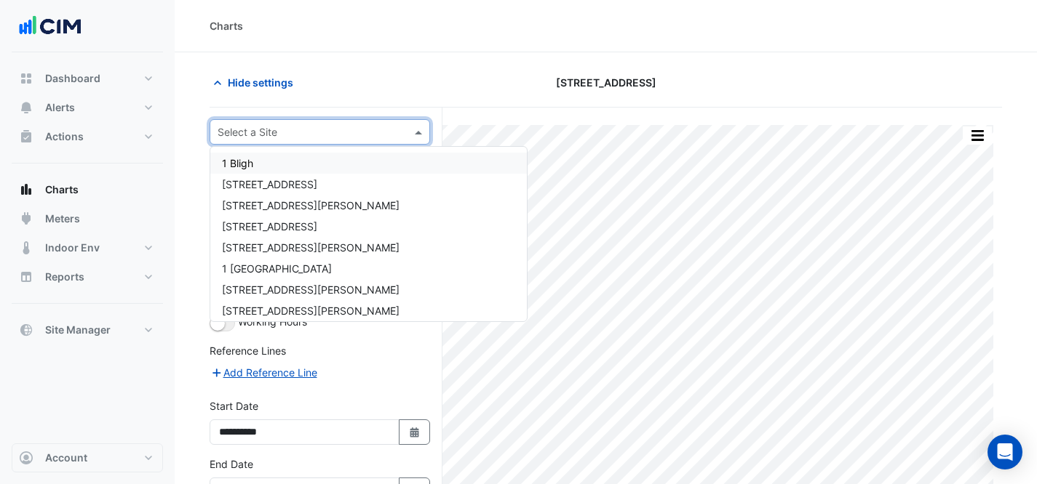
click at [276, 136] on input "text" at bounding box center [305, 132] width 175 height 15
type input "**********"
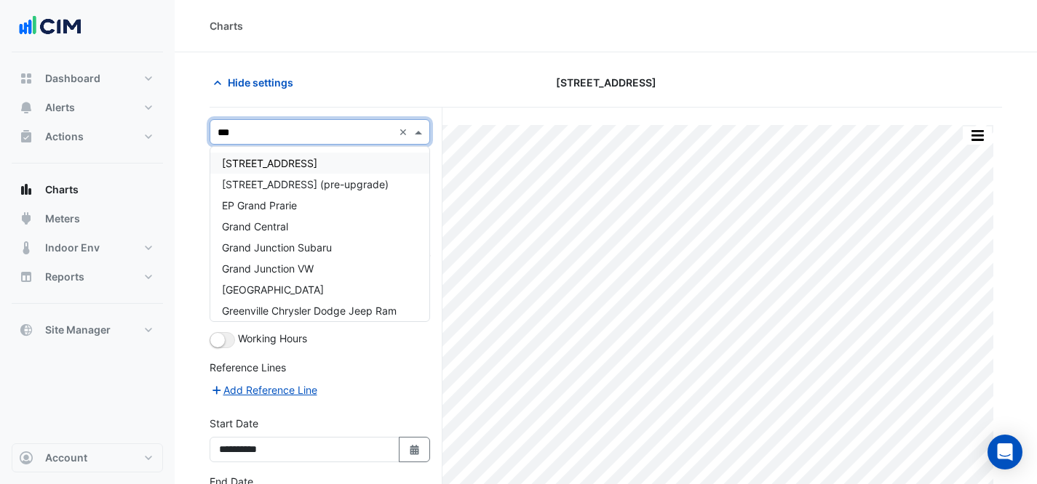
type input "****"
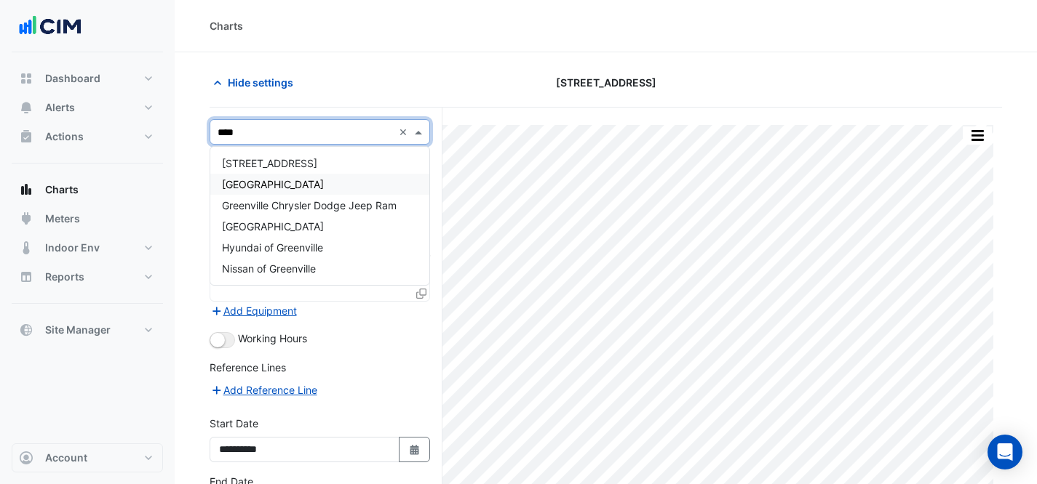
click at [317, 194] on div "[GEOGRAPHIC_DATA]" at bounding box center [319, 184] width 219 height 21
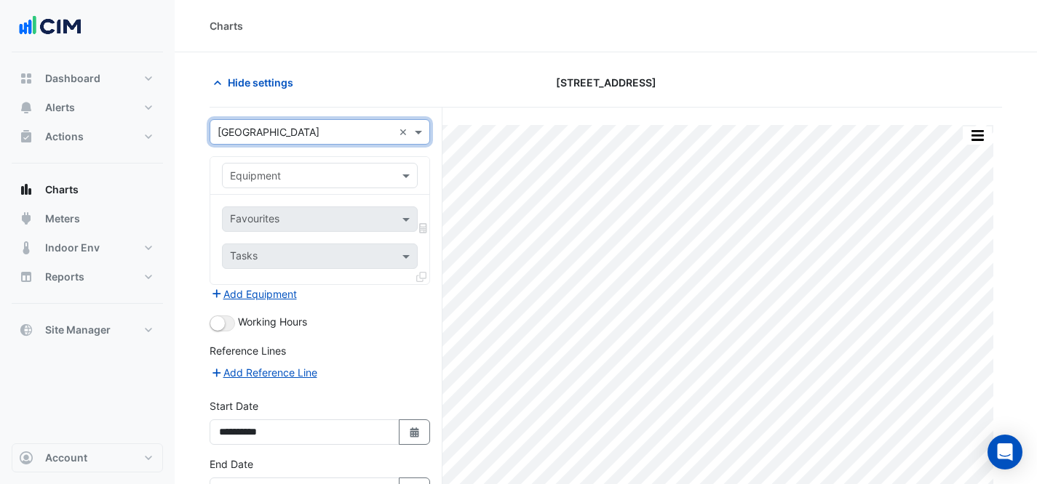
click at [306, 180] on input "text" at bounding box center [305, 176] width 151 height 15
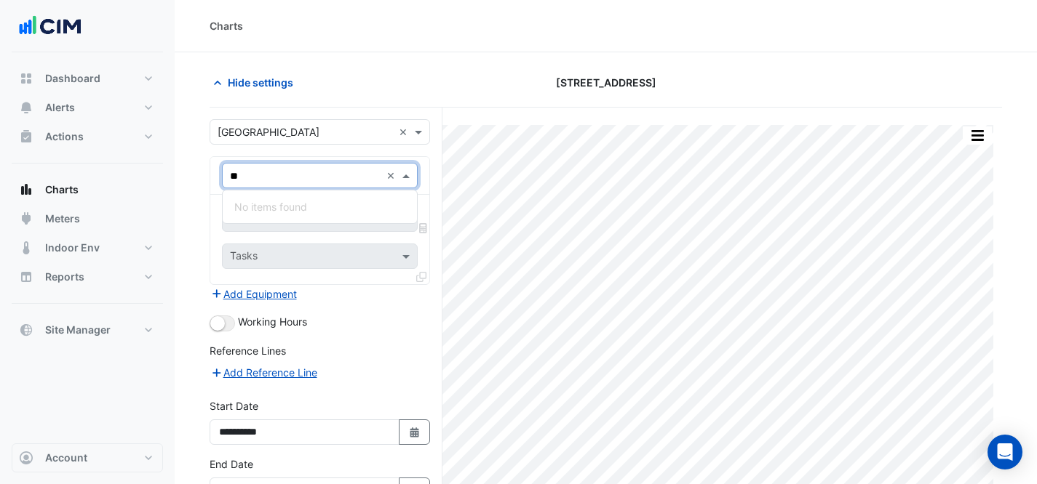
type input "*"
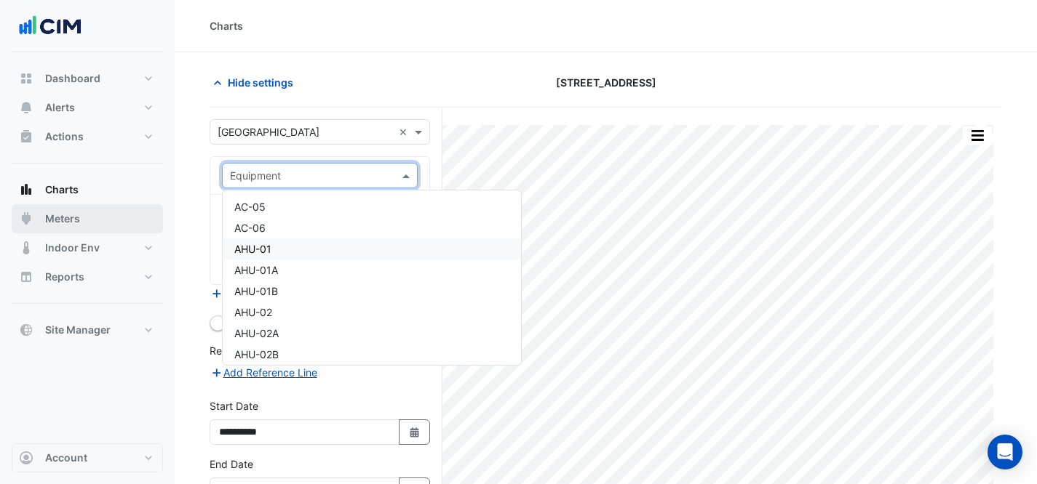
click at [87, 212] on button "Meters" at bounding box center [87, 218] width 151 height 29
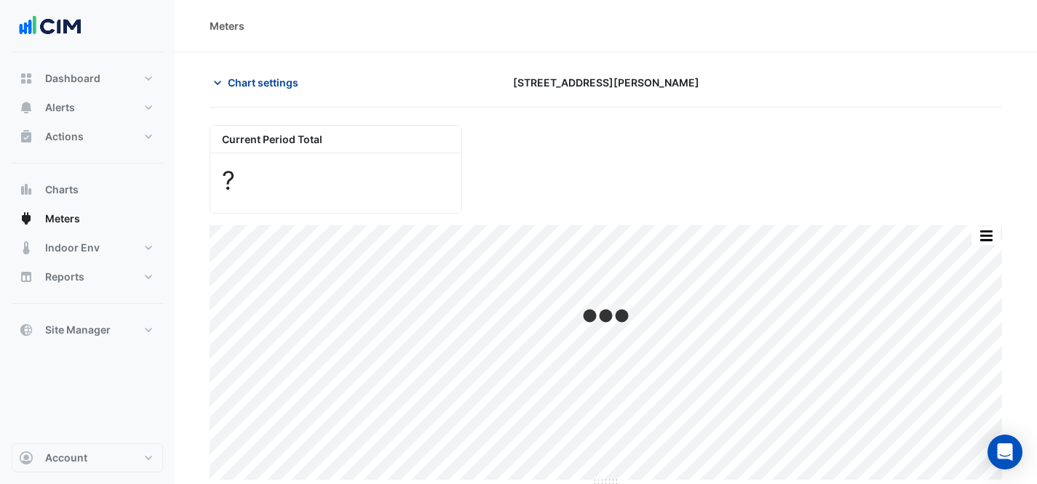
click at [256, 89] on span "Chart settings" at bounding box center [263, 82] width 71 height 15
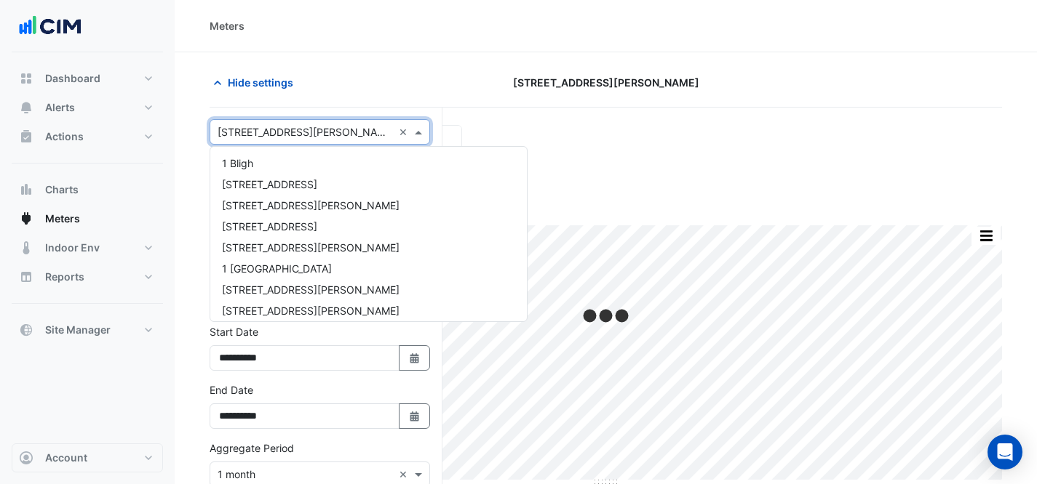
click at [268, 132] on input "text" at bounding box center [305, 132] width 175 height 15
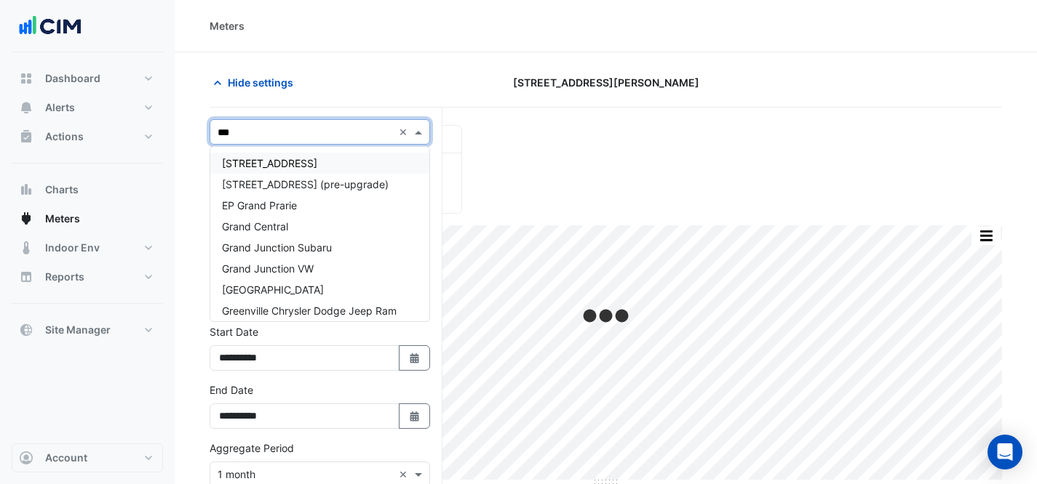
type input "****"
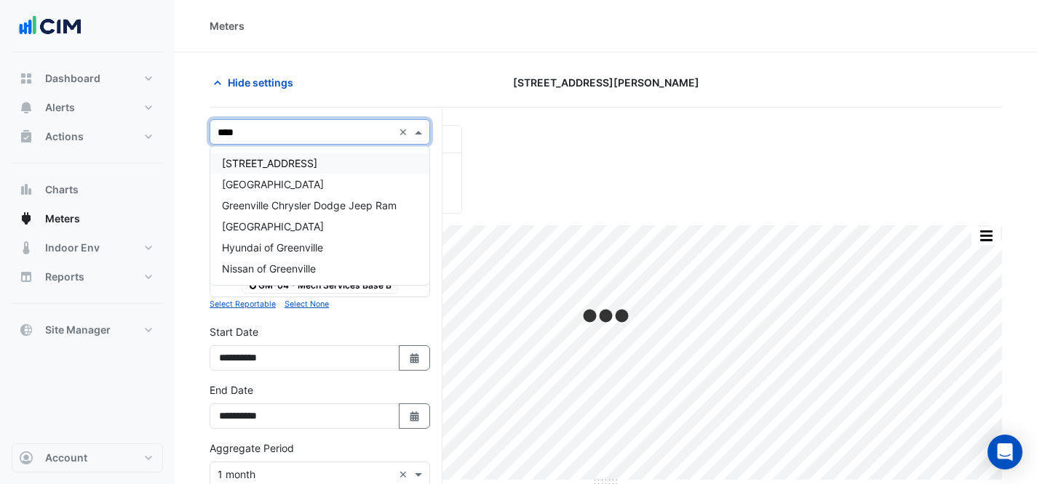
click at [295, 186] on span "[GEOGRAPHIC_DATA]" at bounding box center [273, 184] width 102 height 12
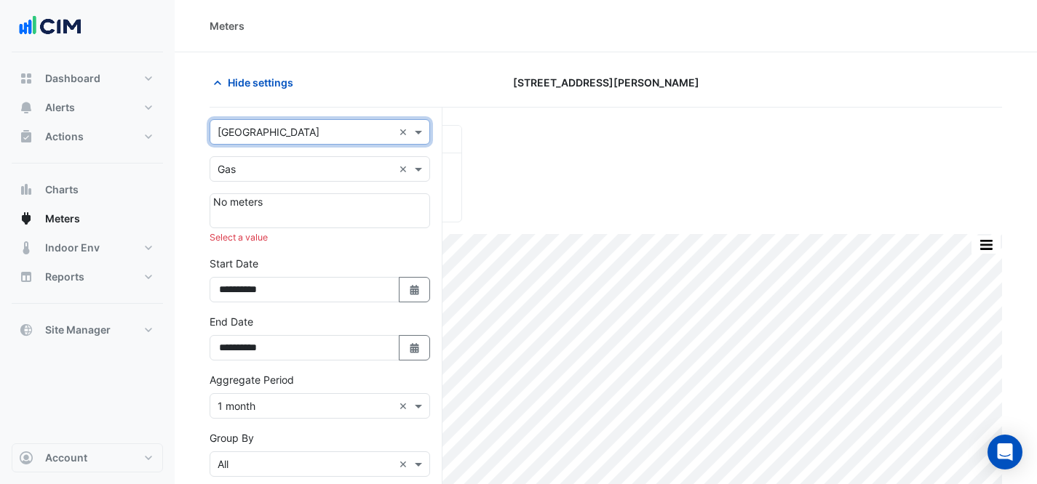
click at [292, 183] on form "**********" at bounding box center [320, 397] width 220 height 556
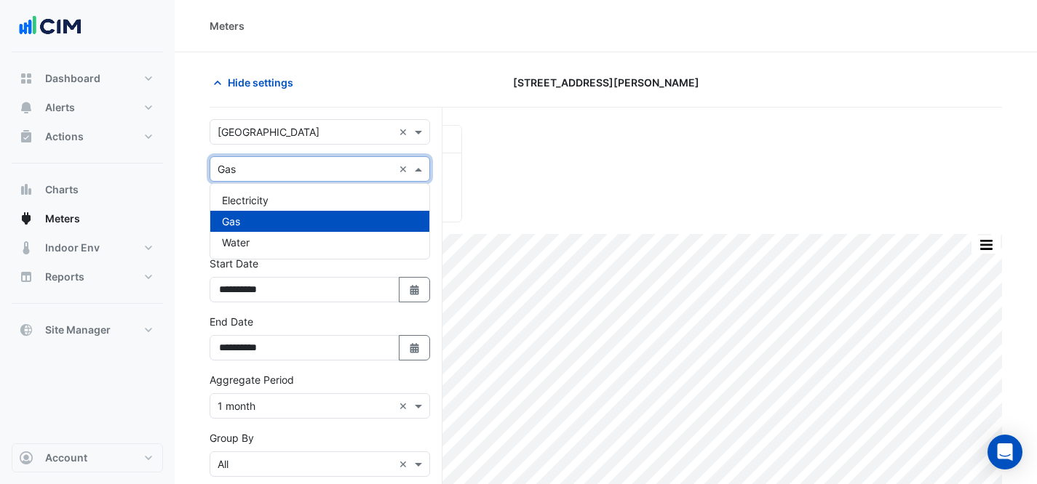
click at [285, 175] on input "text" at bounding box center [305, 169] width 175 height 15
click at [287, 212] on div "Gas" at bounding box center [319, 221] width 219 height 21
click at [276, 176] on div "Utility Type × Gas" at bounding box center [301, 168] width 183 height 15
click at [272, 203] on div "Electricity" at bounding box center [319, 200] width 219 height 21
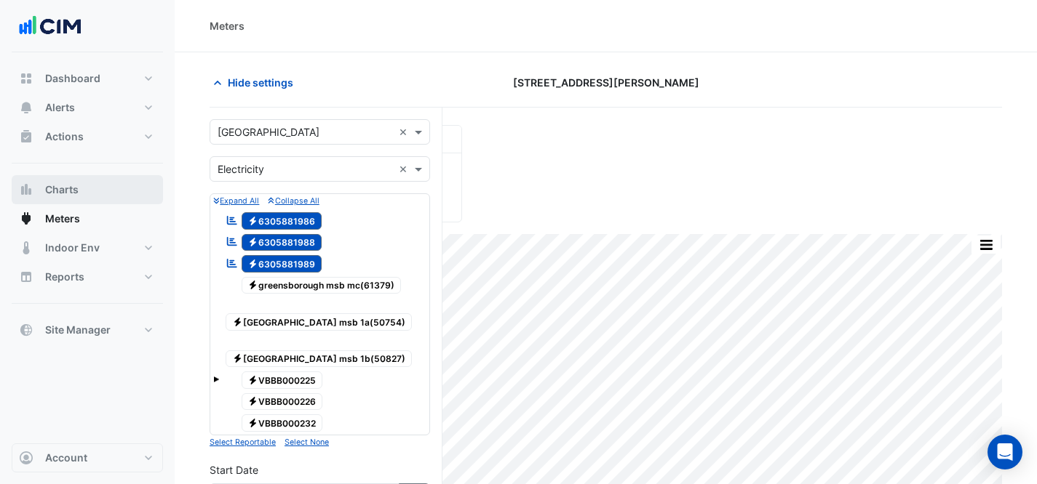
click at [83, 192] on button "Charts" at bounding box center [87, 189] width 151 height 29
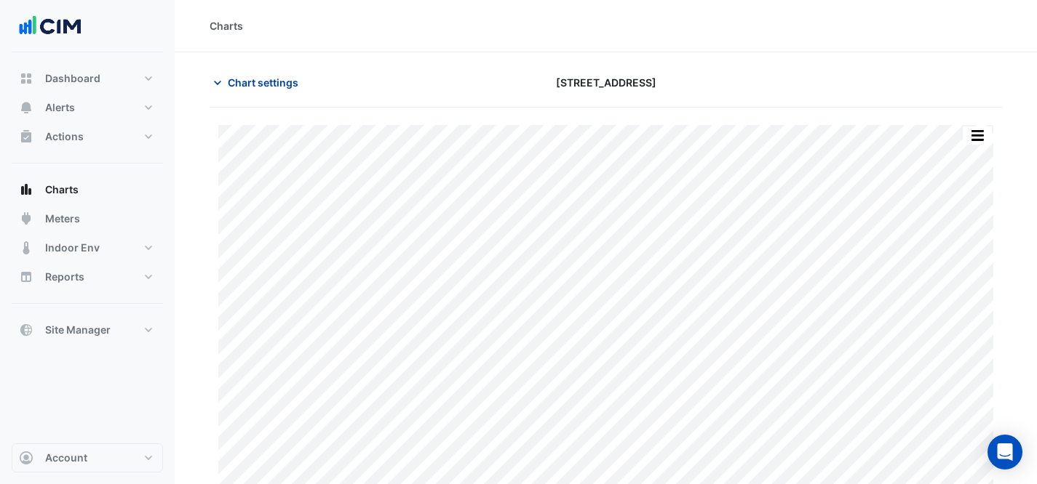
click at [273, 75] on span "Chart settings" at bounding box center [263, 82] width 71 height 15
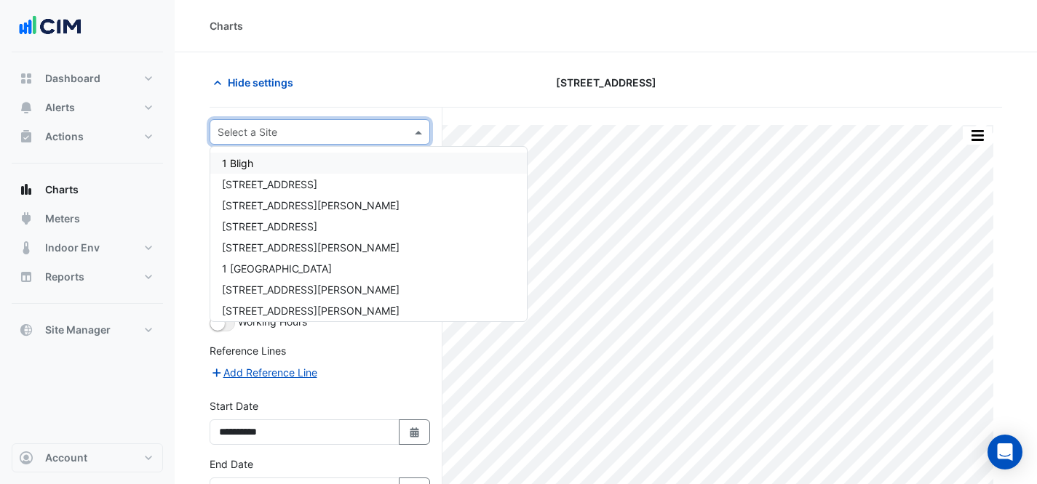
click at [304, 135] on input "text" at bounding box center [305, 132] width 175 height 15
type input "**********"
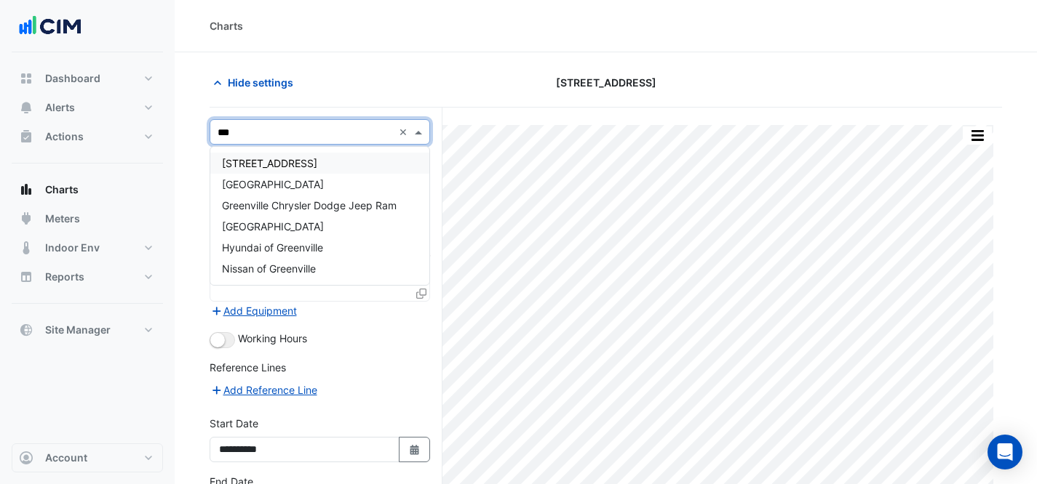
type input "****"
click at [335, 182] on div "[GEOGRAPHIC_DATA]" at bounding box center [319, 184] width 219 height 21
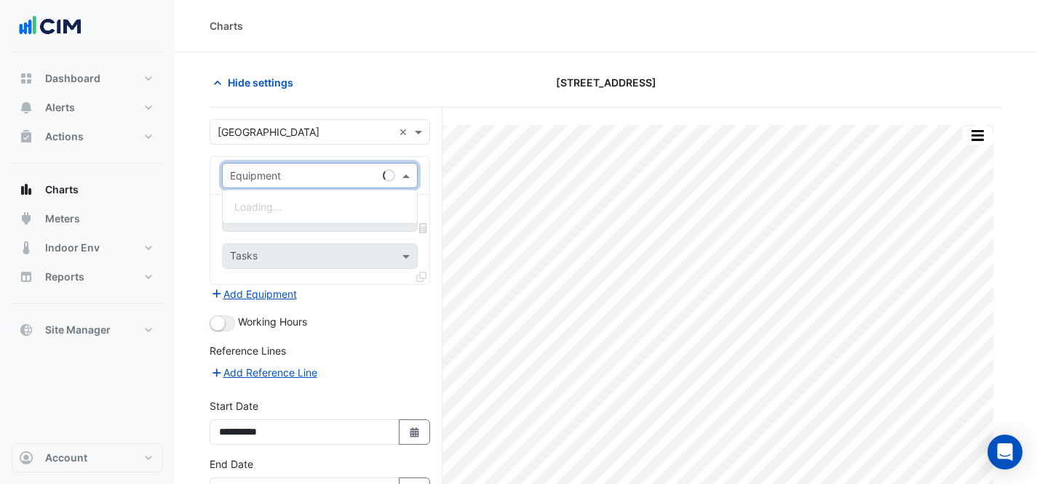
click at [335, 182] on input "text" at bounding box center [305, 176] width 151 height 15
type input "*"
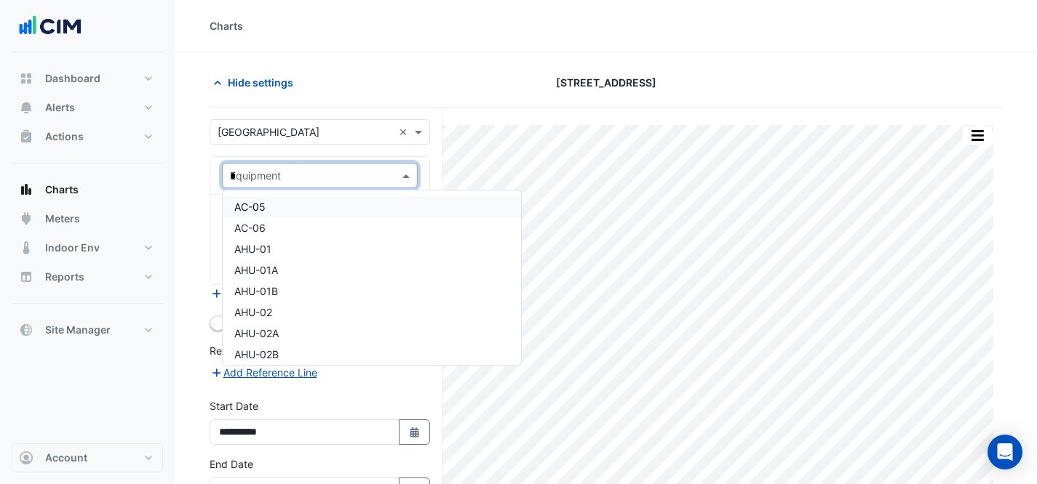
type input "**"
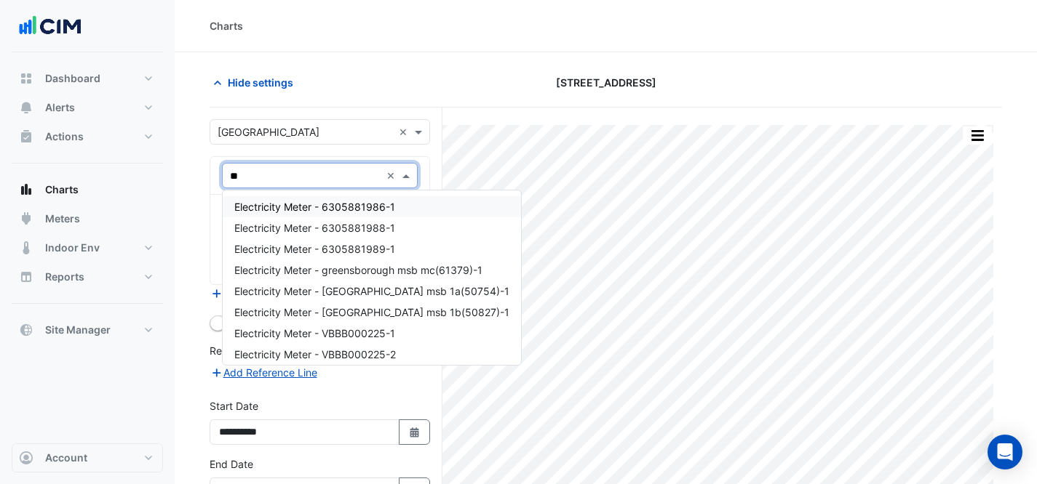
click at [369, 212] on span "Electricity Meter - 6305881986-1" at bounding box center [314, 207] width 161 height 12
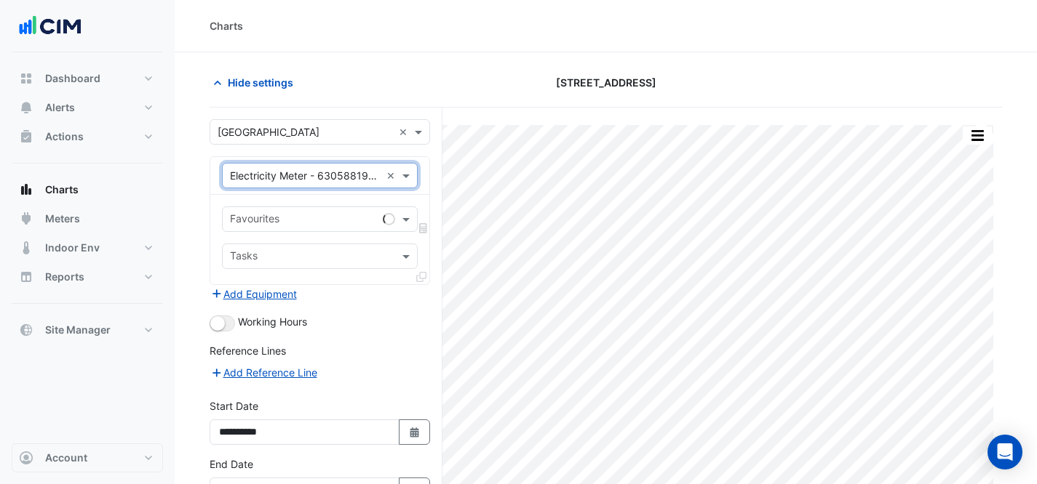
click at [335, 215] on input "text" at bounding box center [303, 220] width 147 height 15
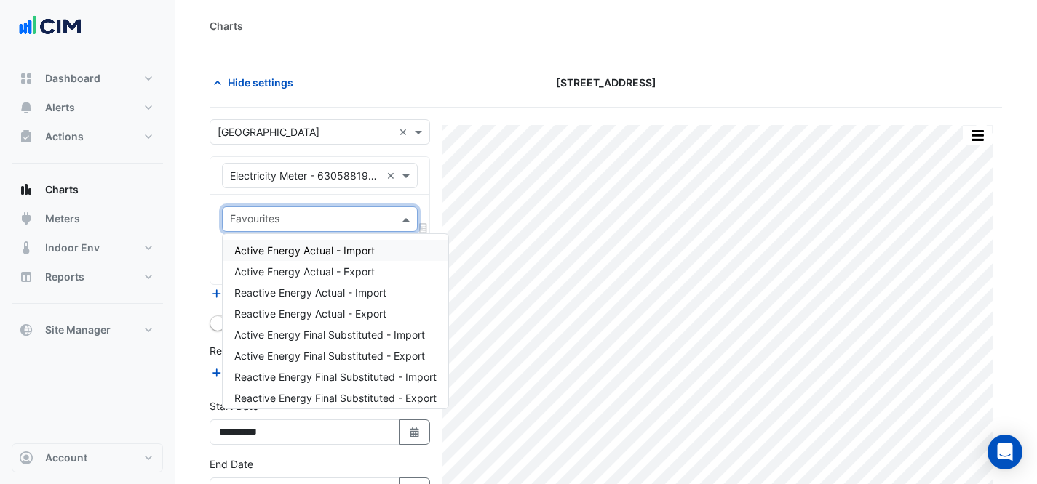
click at [330, 244] on div "Active Energy Actual - Import" at bounding box center [336, 250] width 226 height 21
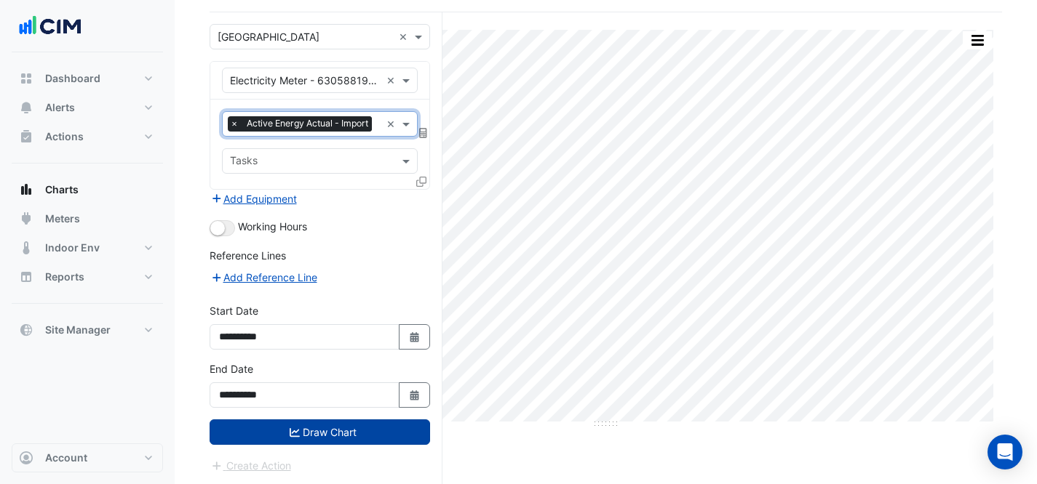
click at [354, 435] on button "Draw Chart" at bounding box center [320, 432] width 220 height 25
